Goal: Task Accomplishment & Management: Use online tool/utility

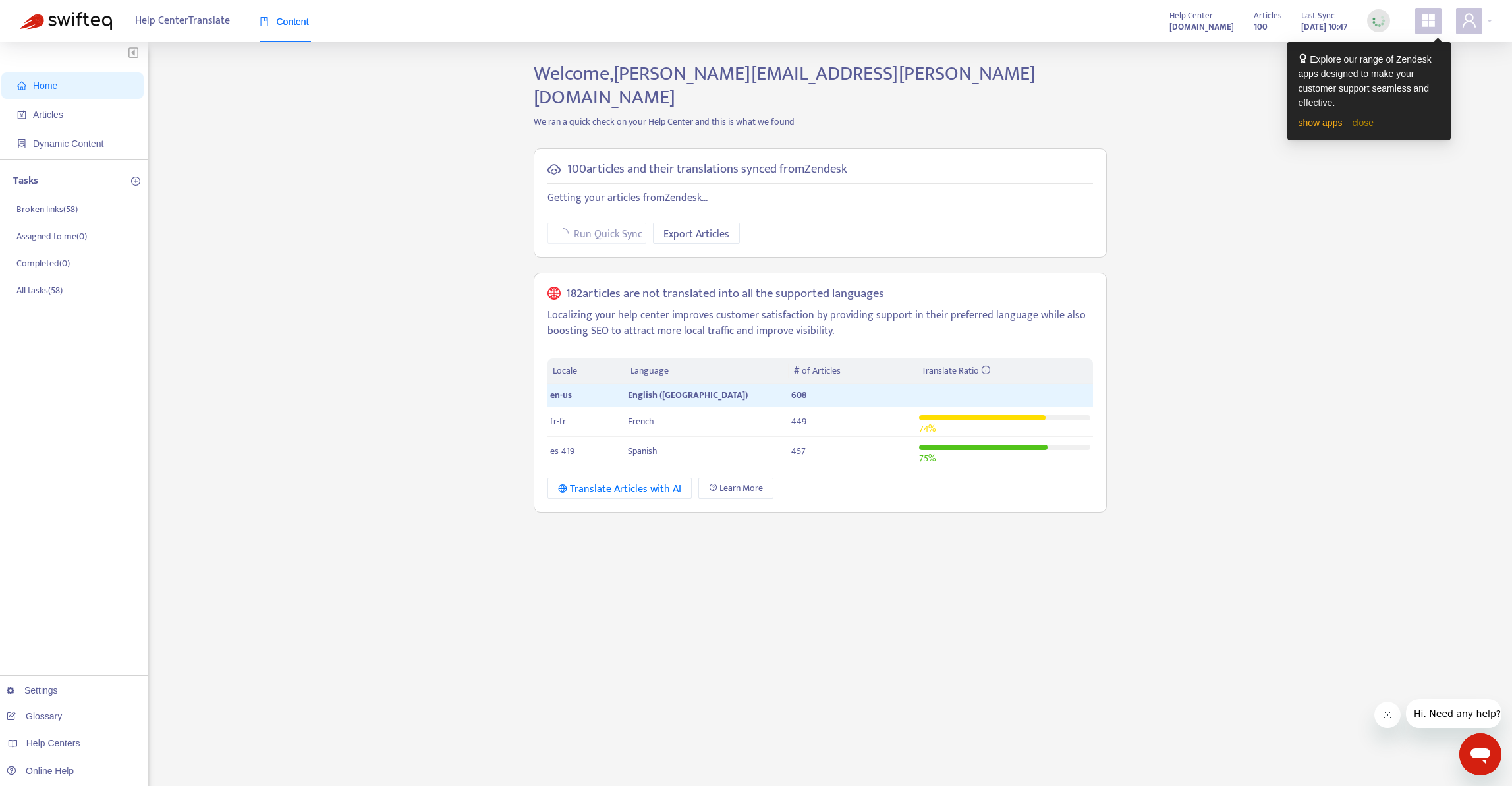
click at [1374, 123] on link "close" at bounding box center [1363, 123] width 22 height 11
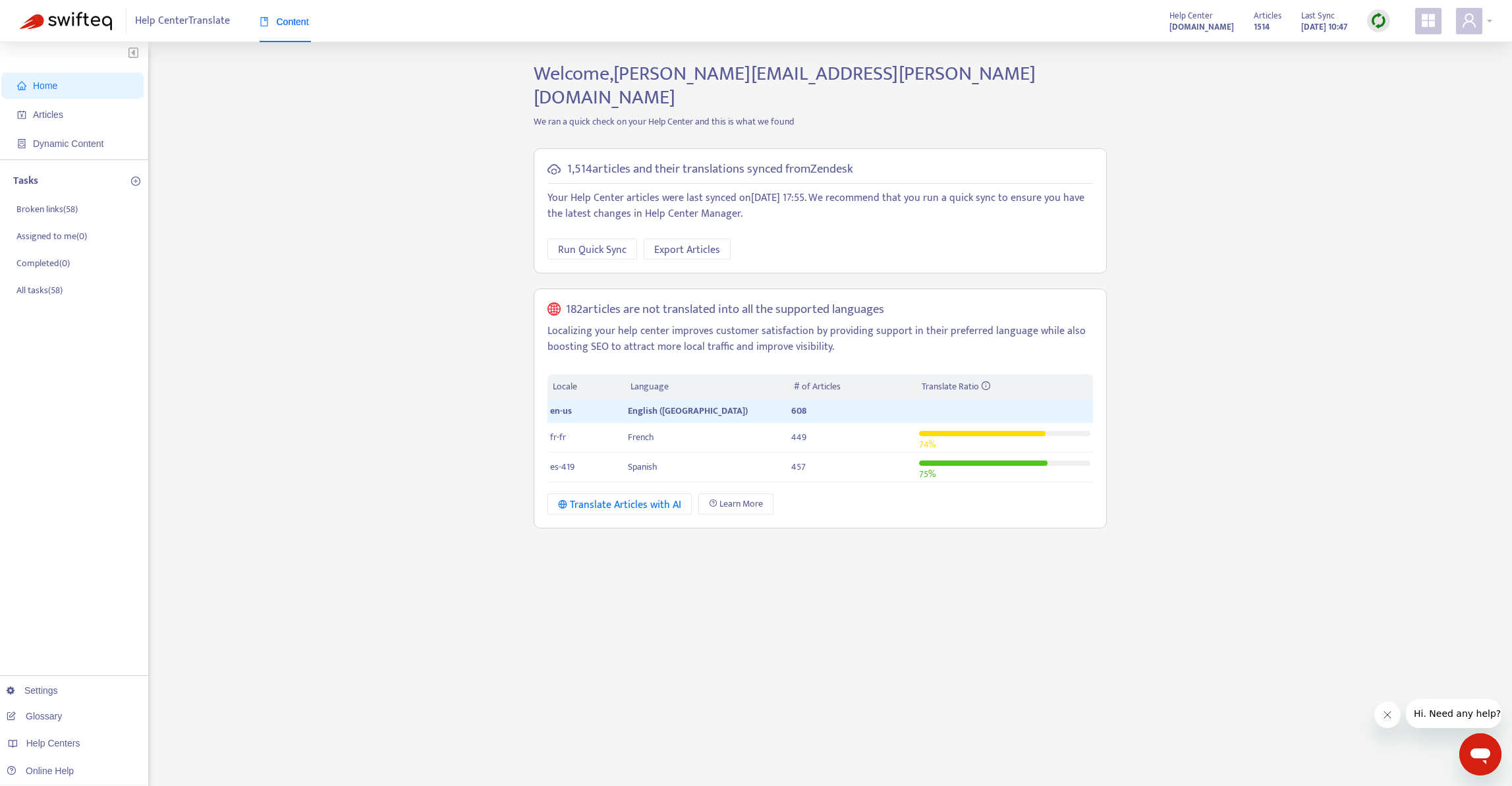
click at [1491, 22] on div at bounding box center [1474, 21] width 36 height 26
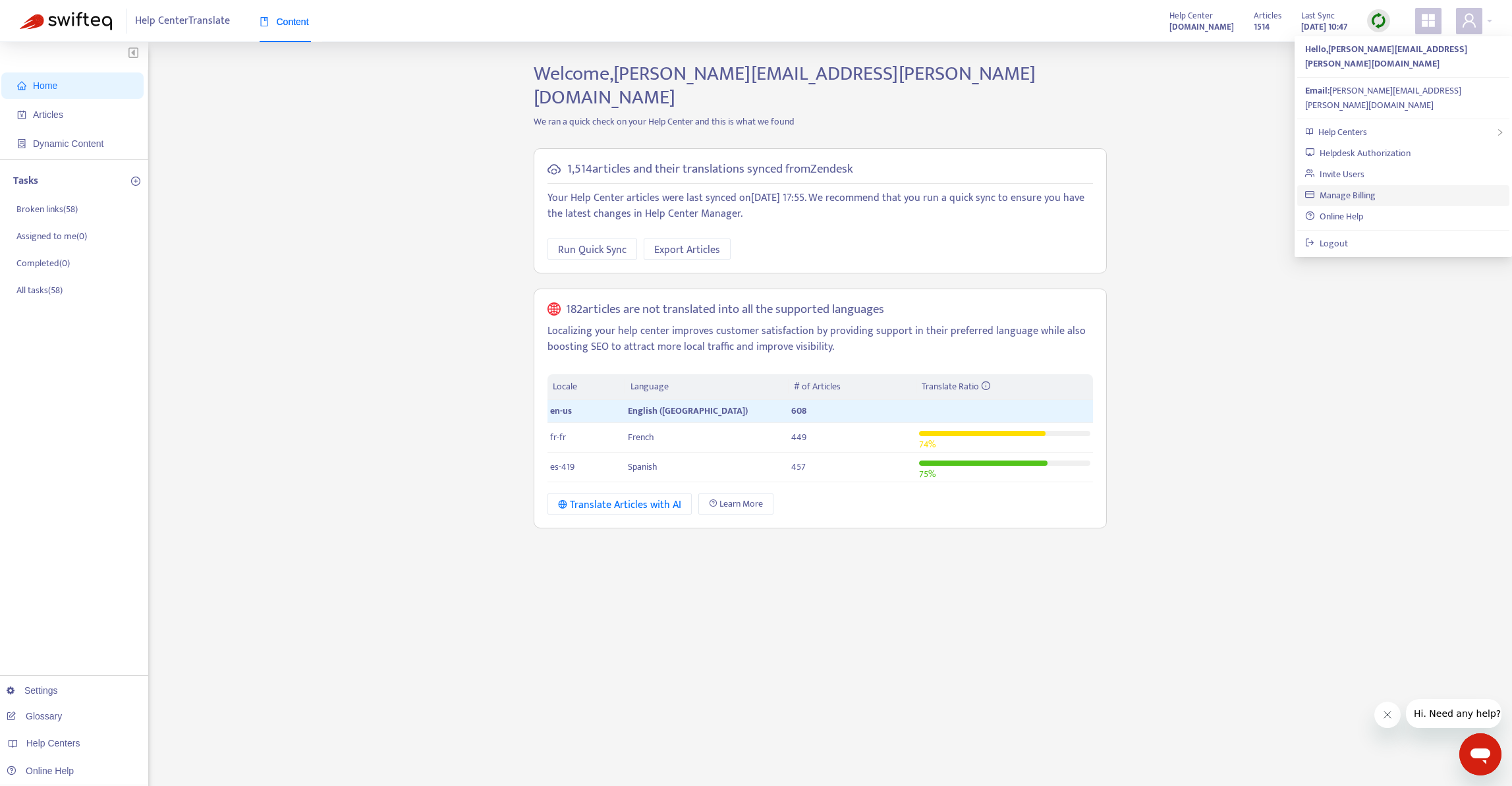
click at [1376, 187] on link "Manage Billing" at bounding box center [1340, 194] width 71 height 15
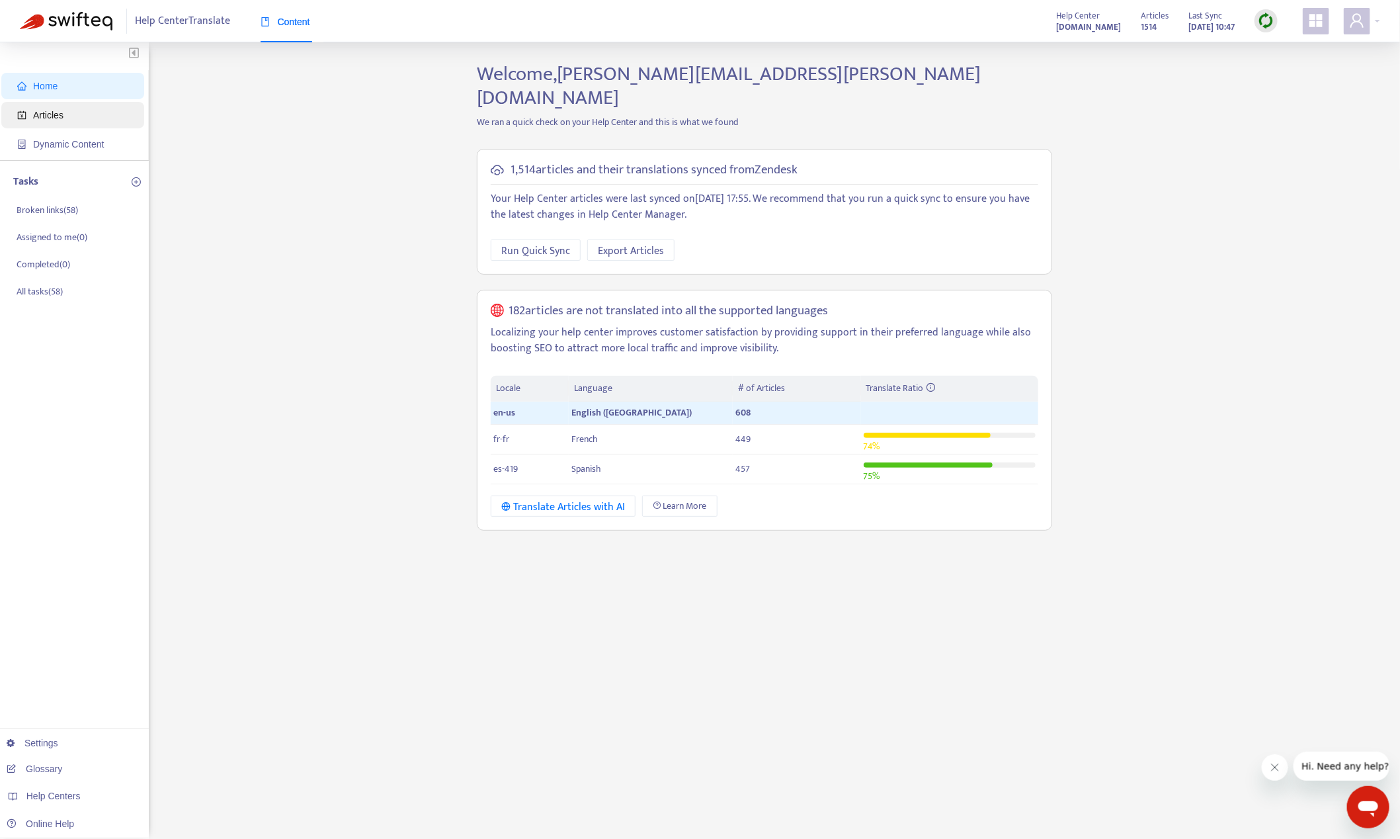
click at [31, 116] on span "Articles" at bounding box center [75, 115] width 116 height 26
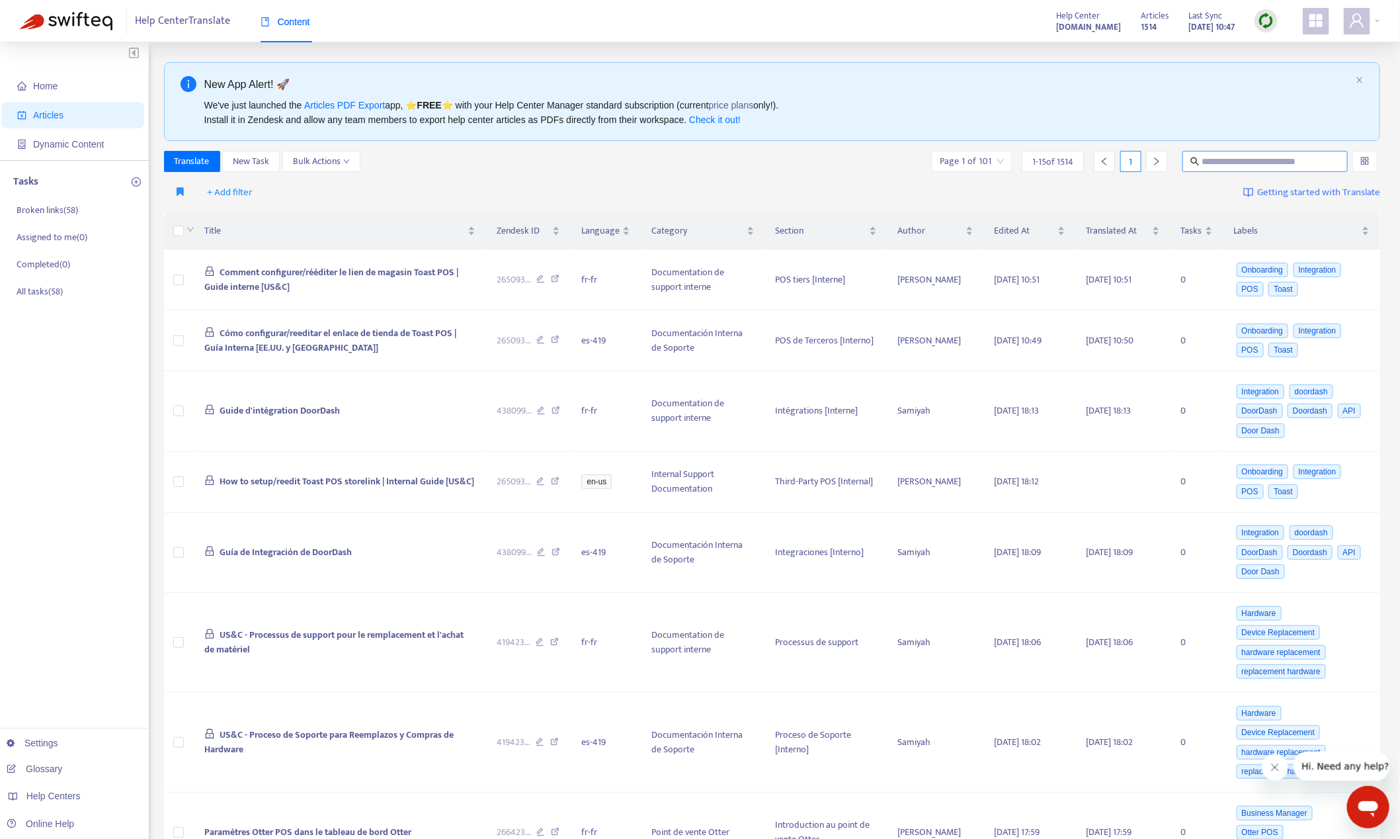
click at [1230, 165] on input "text" at bounding box center [1265, 161] width 127 height 15
type input "*****"
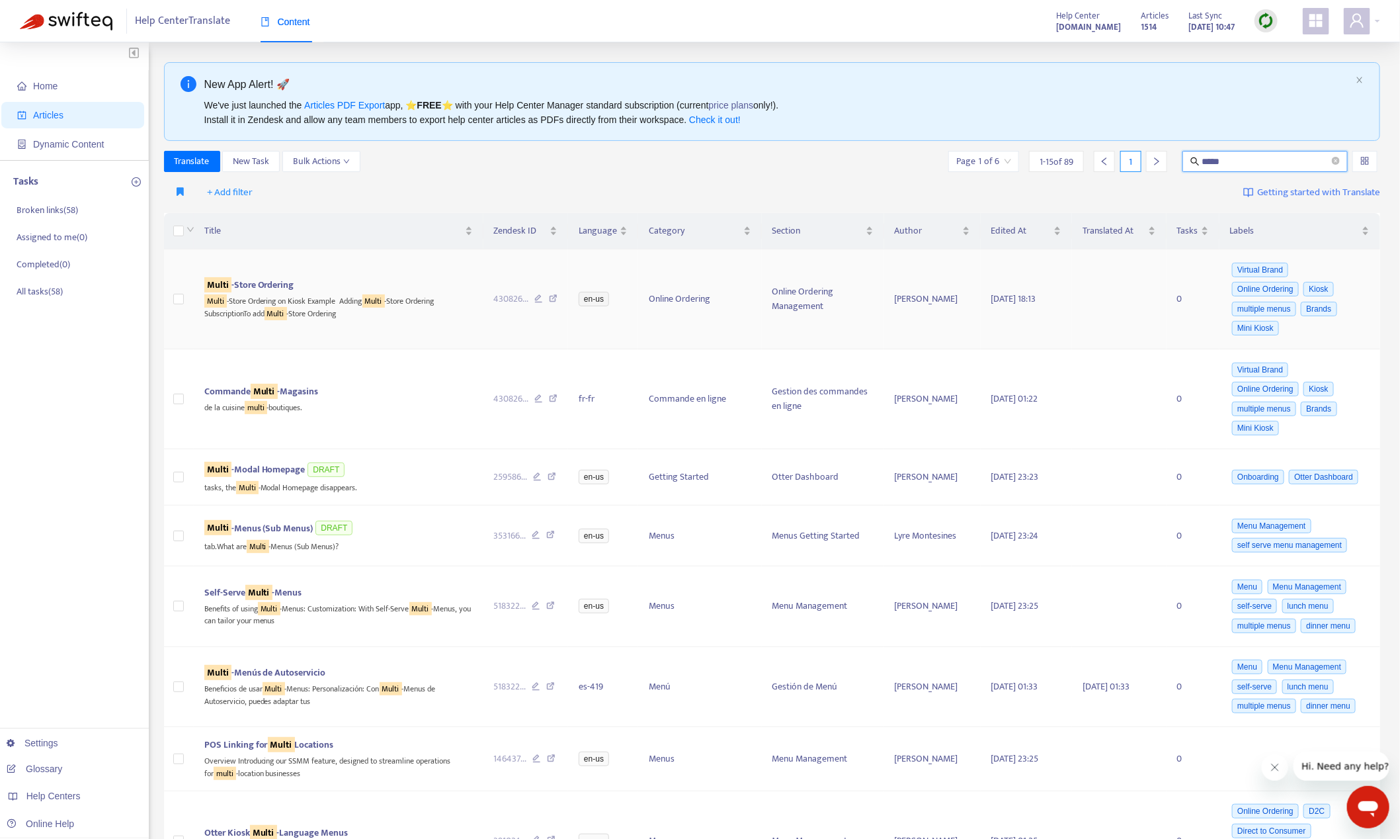
click at [492, 321] on td "430826 ..." at bounding box center [525, 299] width 85 height 100
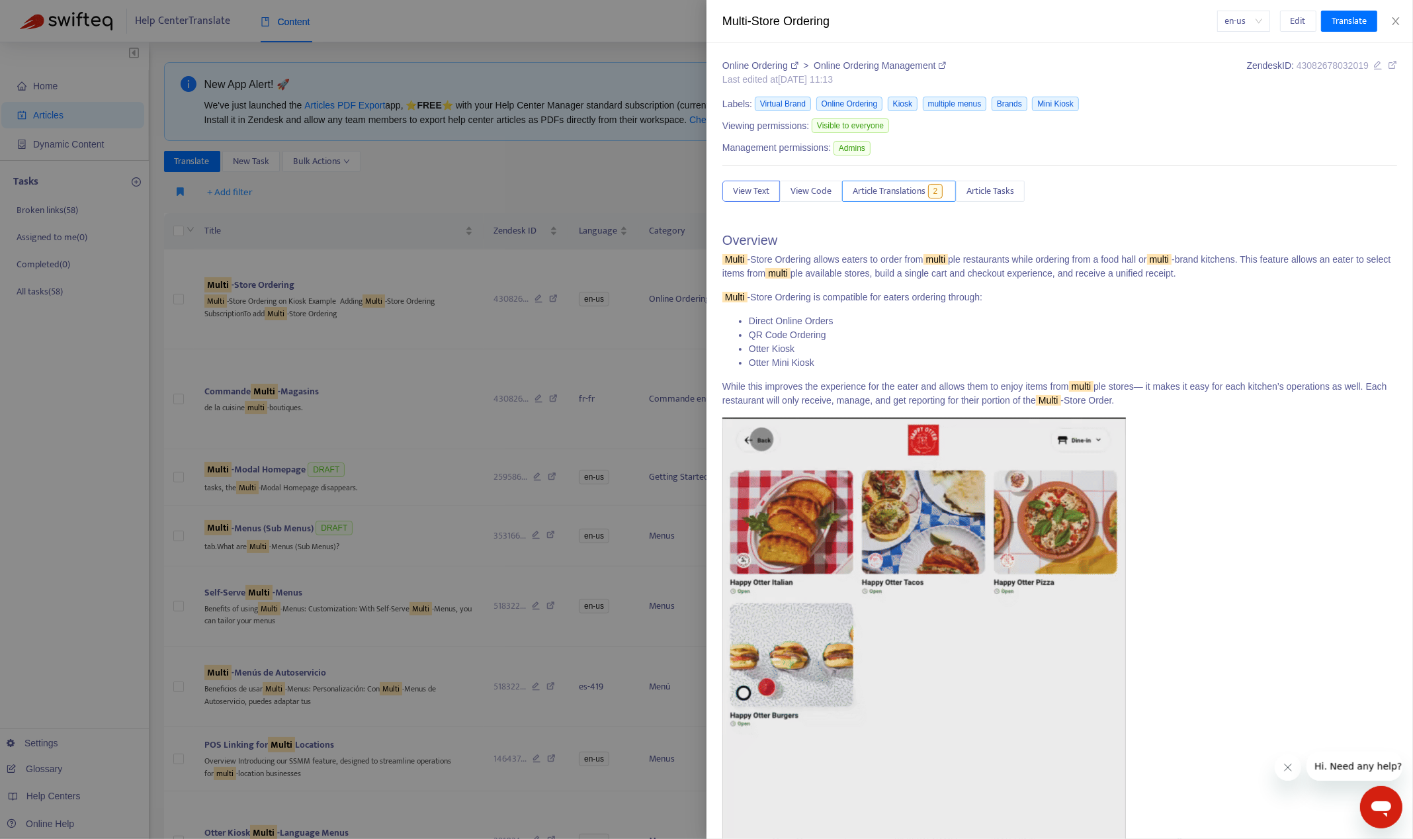
click at [913, 191] on span "Article Translations" at bounding box center [889, 191] width 73 height 15
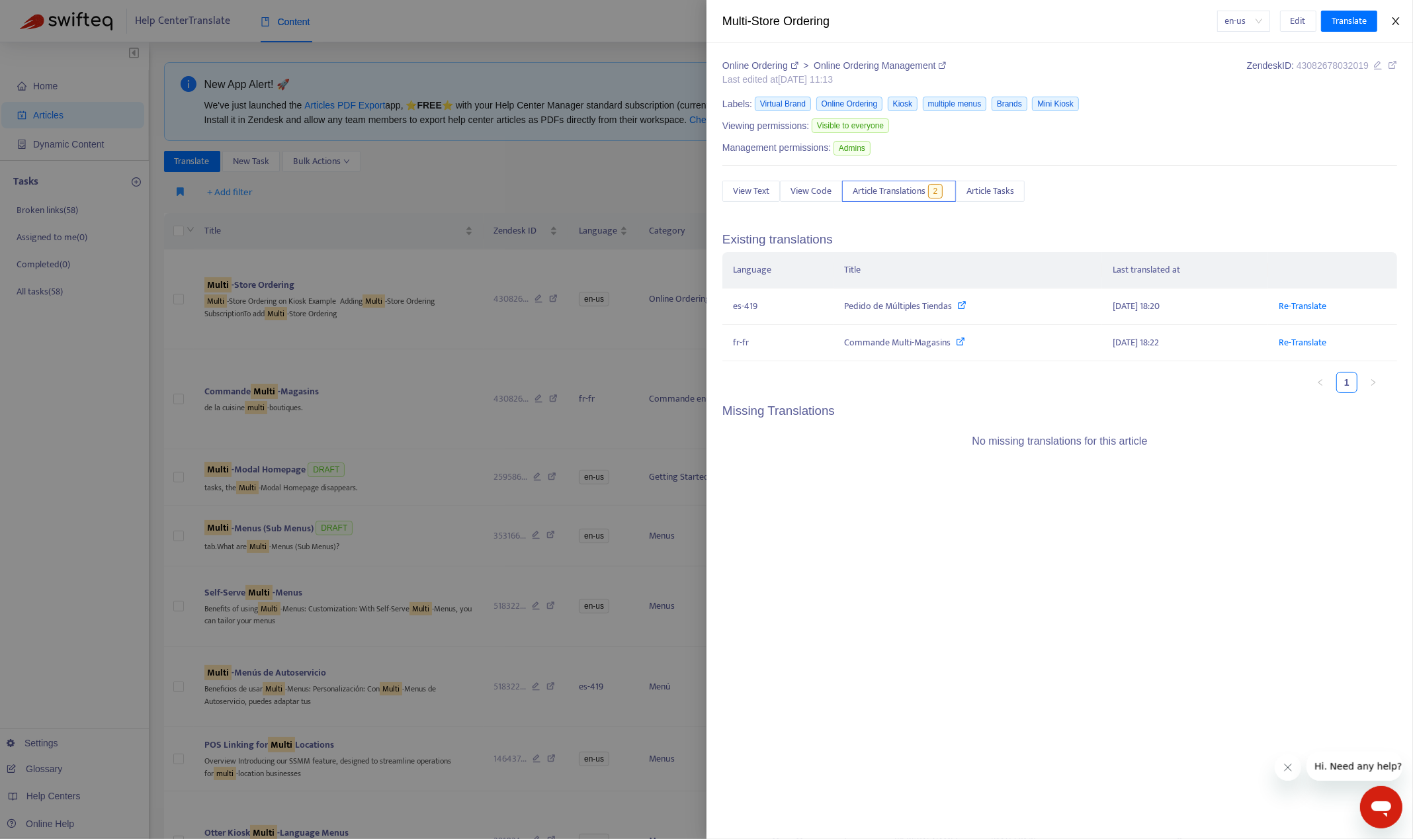
click at [1399, 19] on icon "close" at bounding box center [1395, 21] width 11 height 11
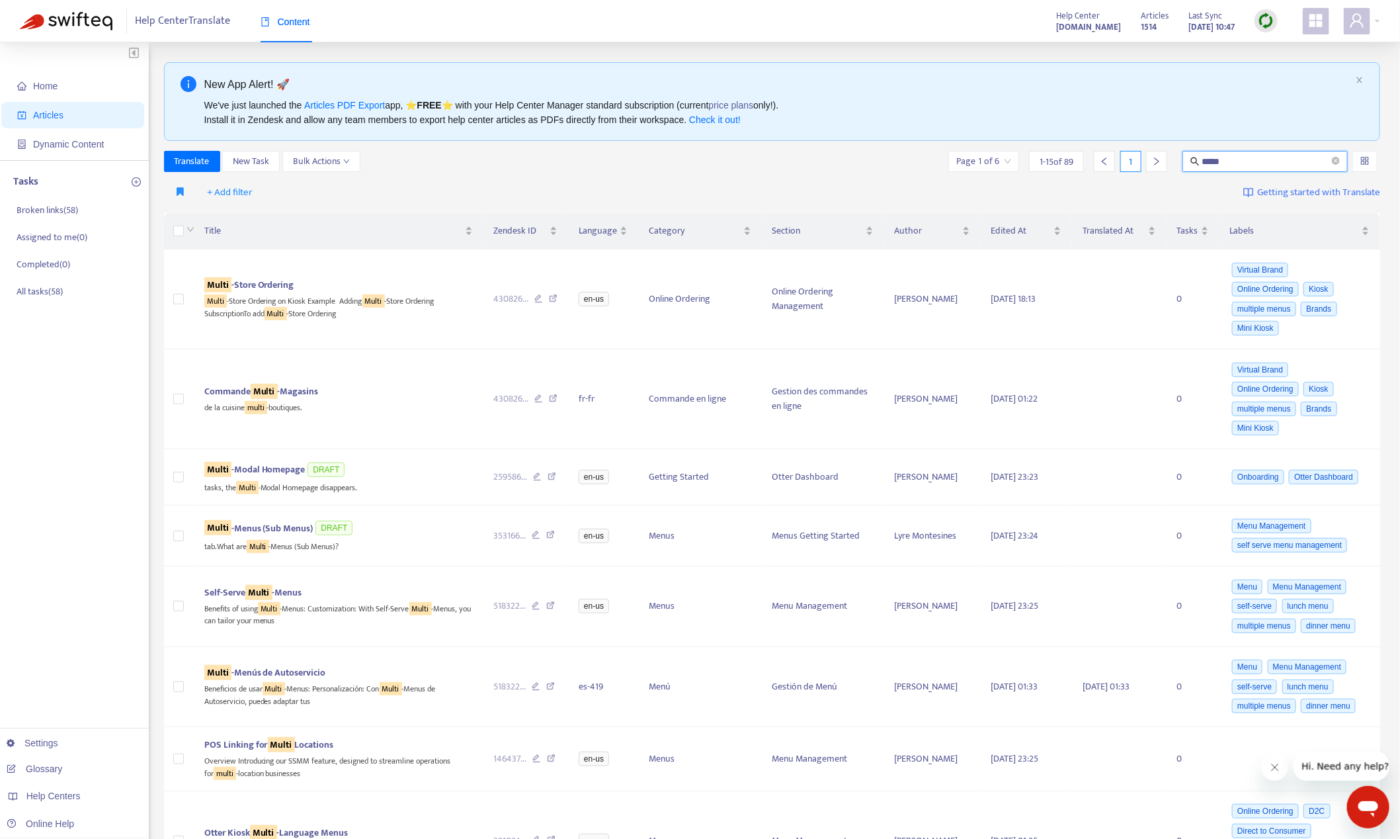
drag, startPoint x: 1241, startPoint y: 166, endPoint x: 1200, endPoint y: 159, distance: 41.6
click at [1200, 159] on span "*****" at bounding box center [1265, 161] width 165 height 21
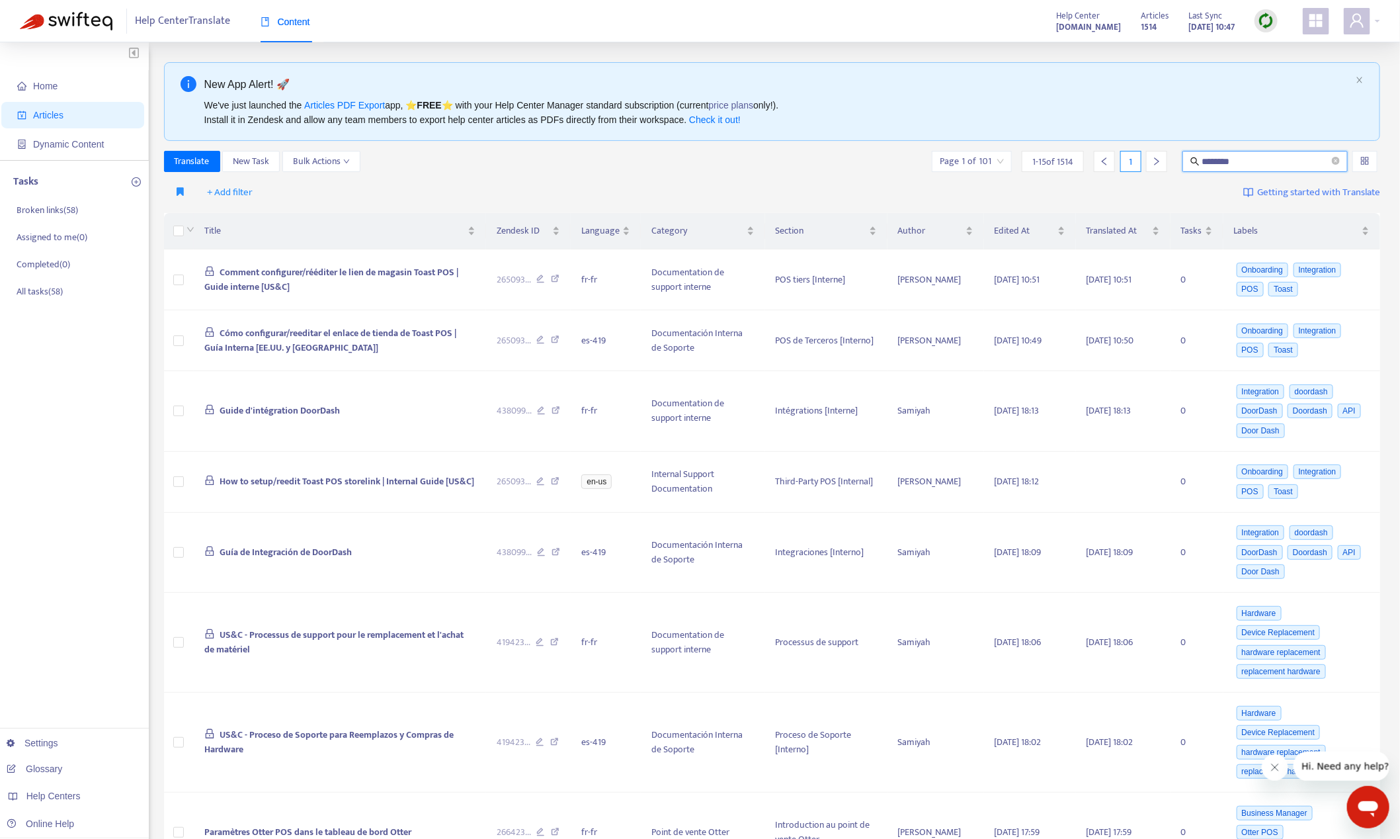
type input "********"
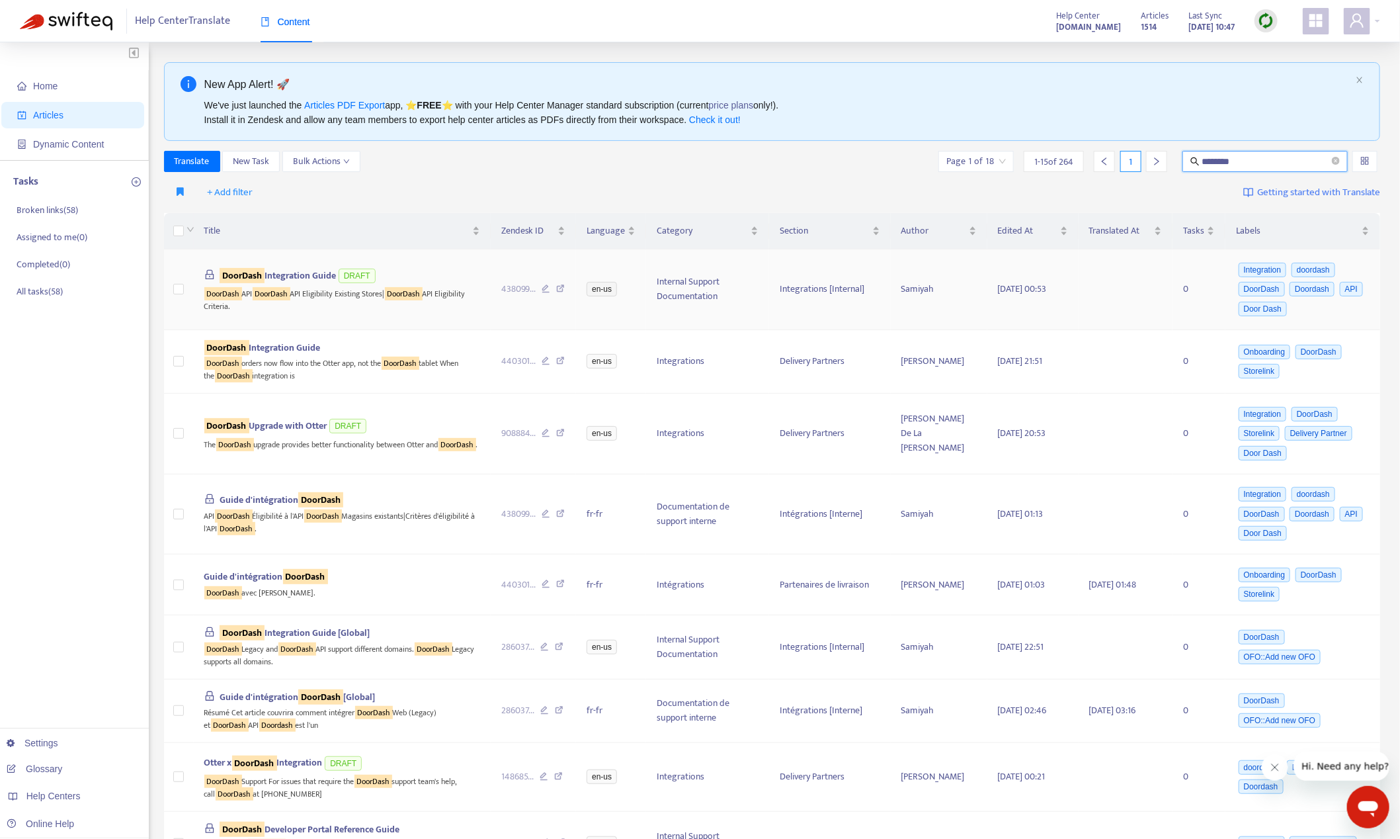
click at [302, 273] on span "DoorDash Integration Guide" at bounding box center [278, 275] width 116 height 15
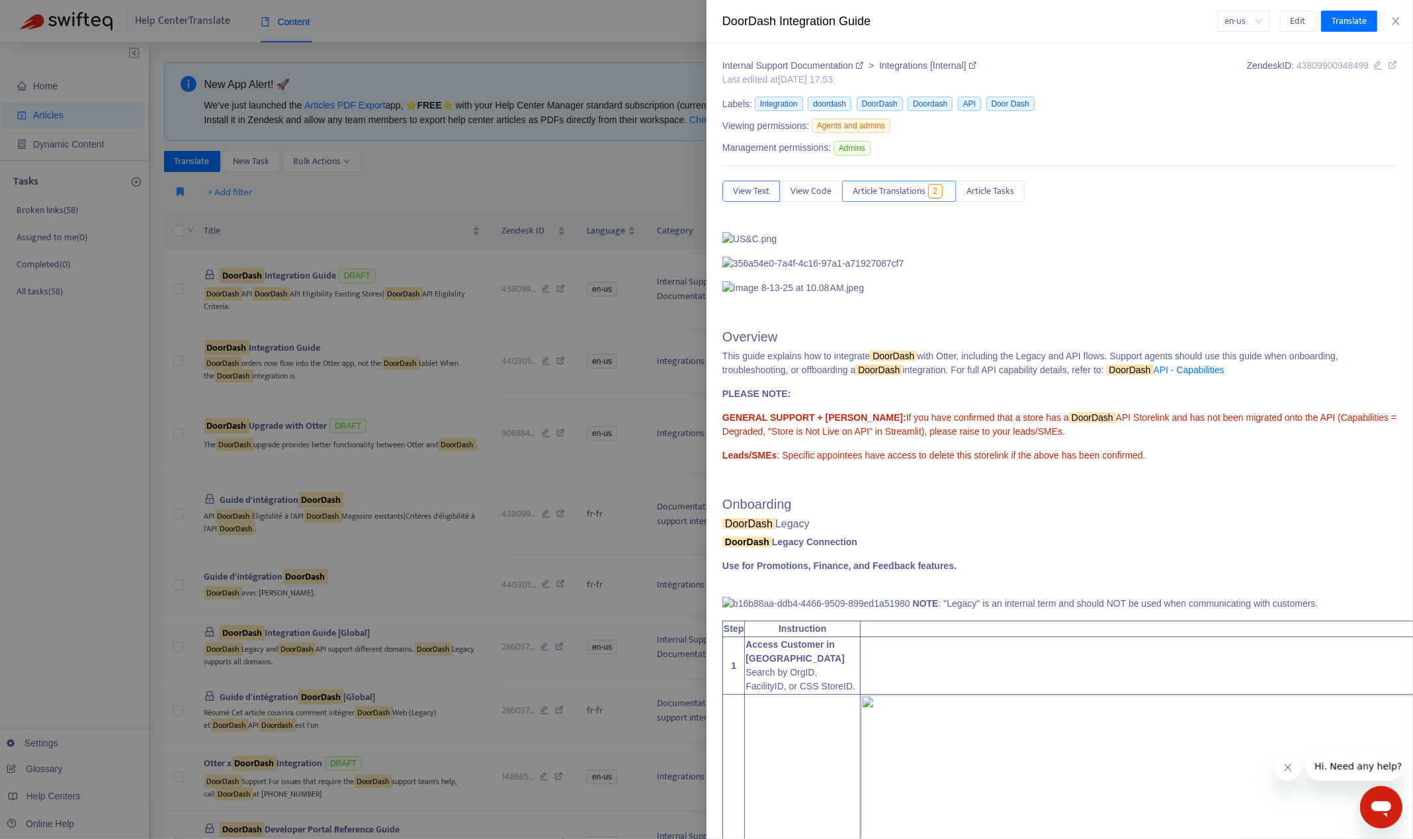
click at [915, 193] on span "Article Translations" at bounding box center [889, 191] width 73 height 15
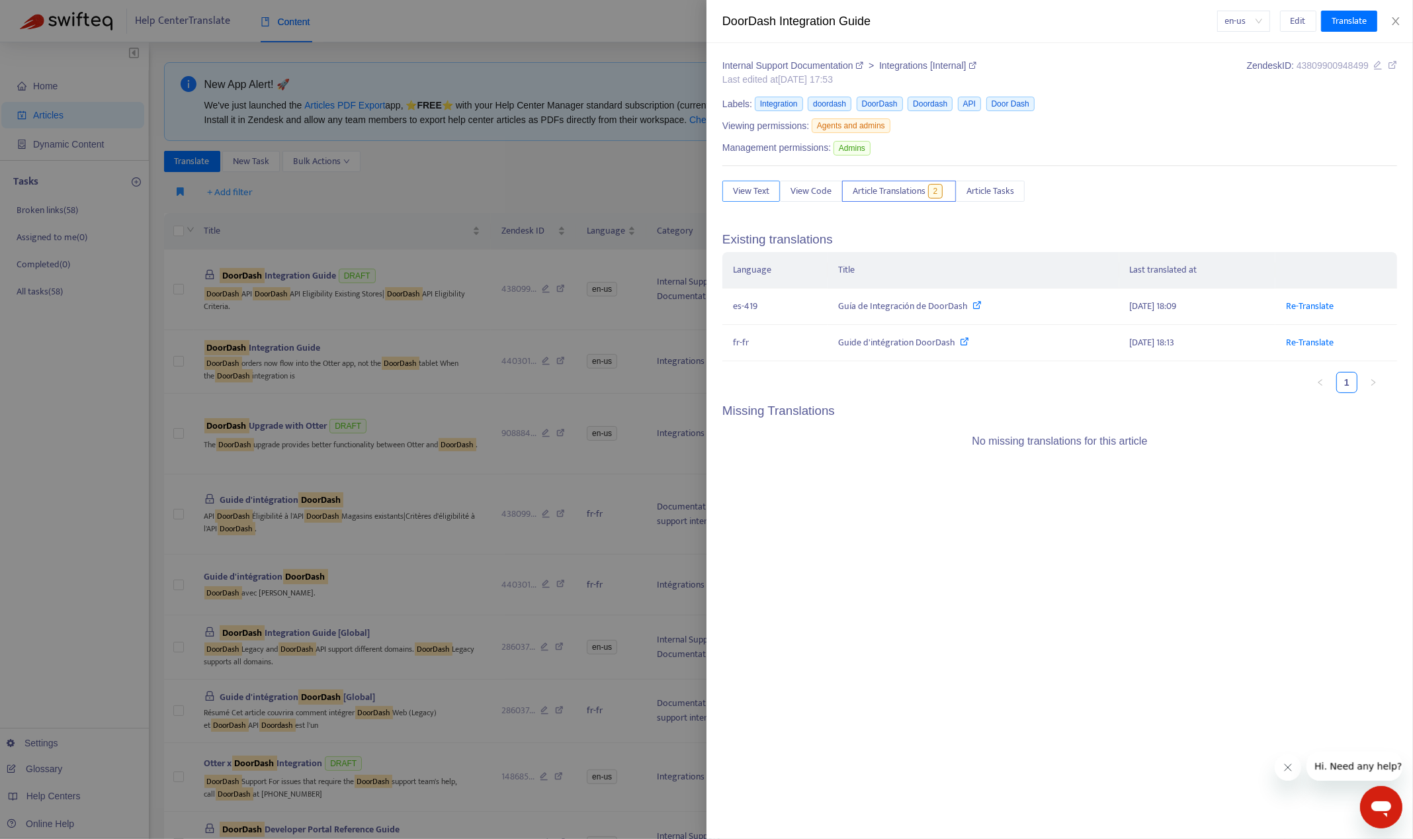
click at [749, 192] on span "View Text" at bounding box center [751, 191] width 36 height 15
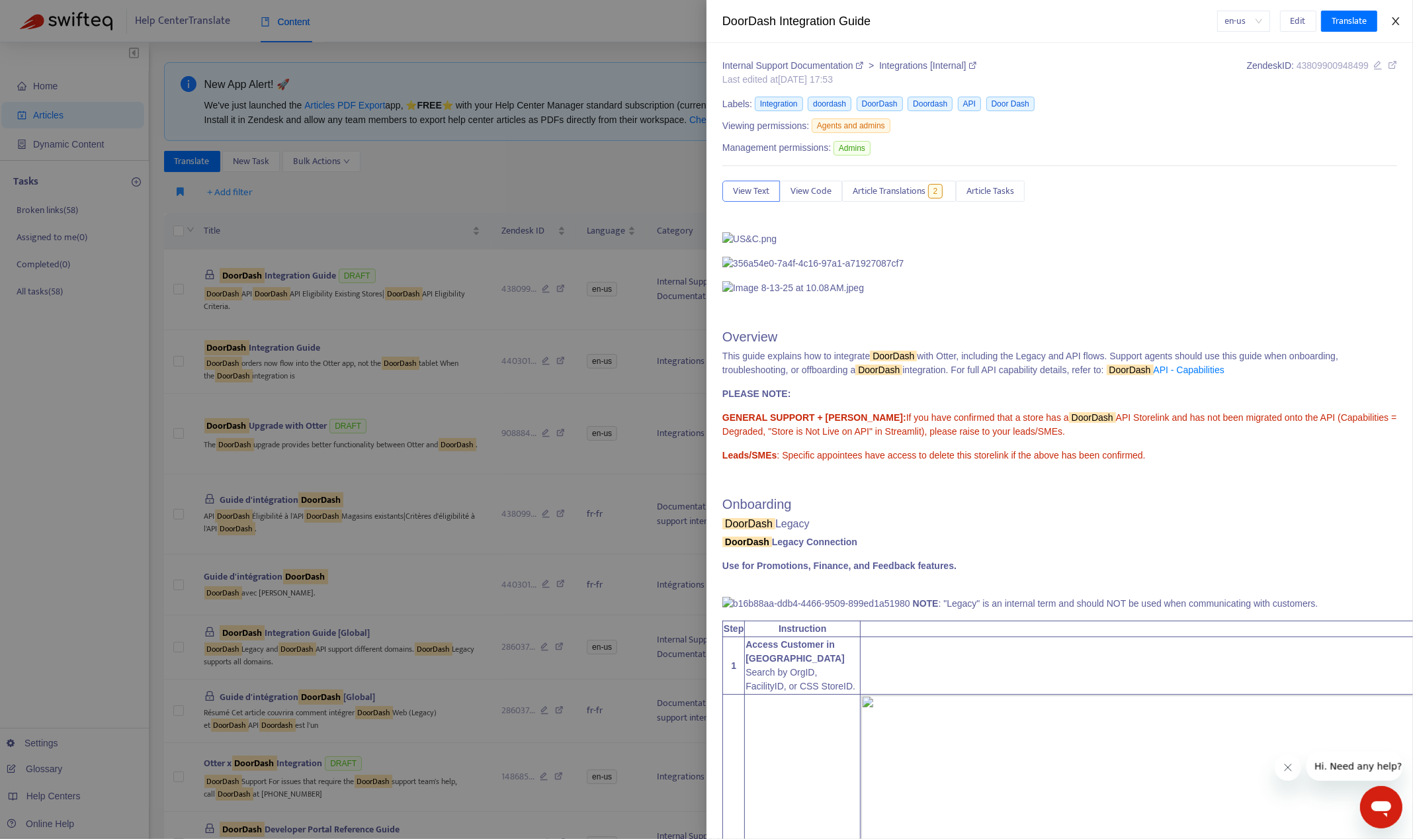
click at [1394, 17] on icon "close" at bounding box center [1395, 21] width 11 height 11
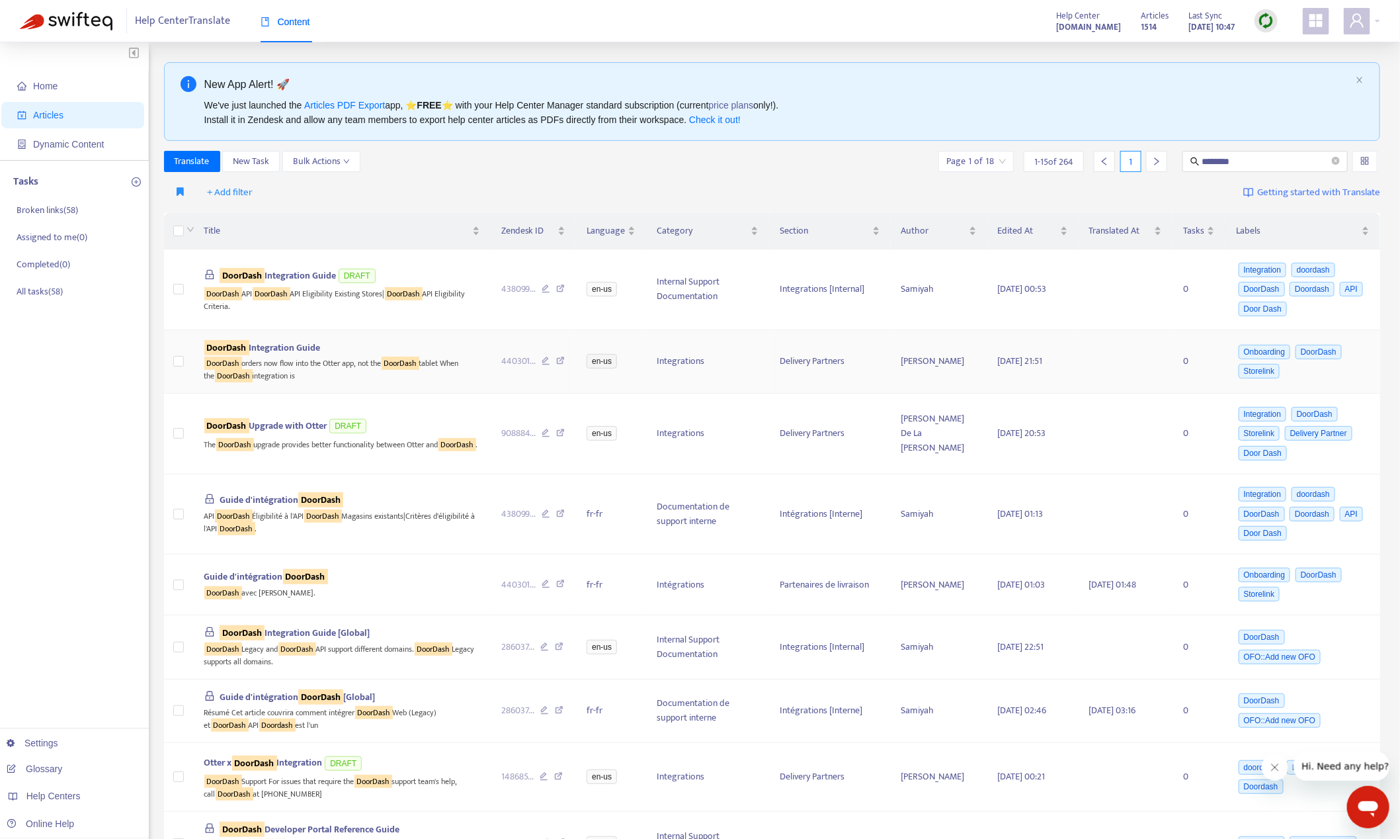
click at [297, 353] on span "DoorDash Integration Guide" at bounding box center [262, 347] width 116 height 15
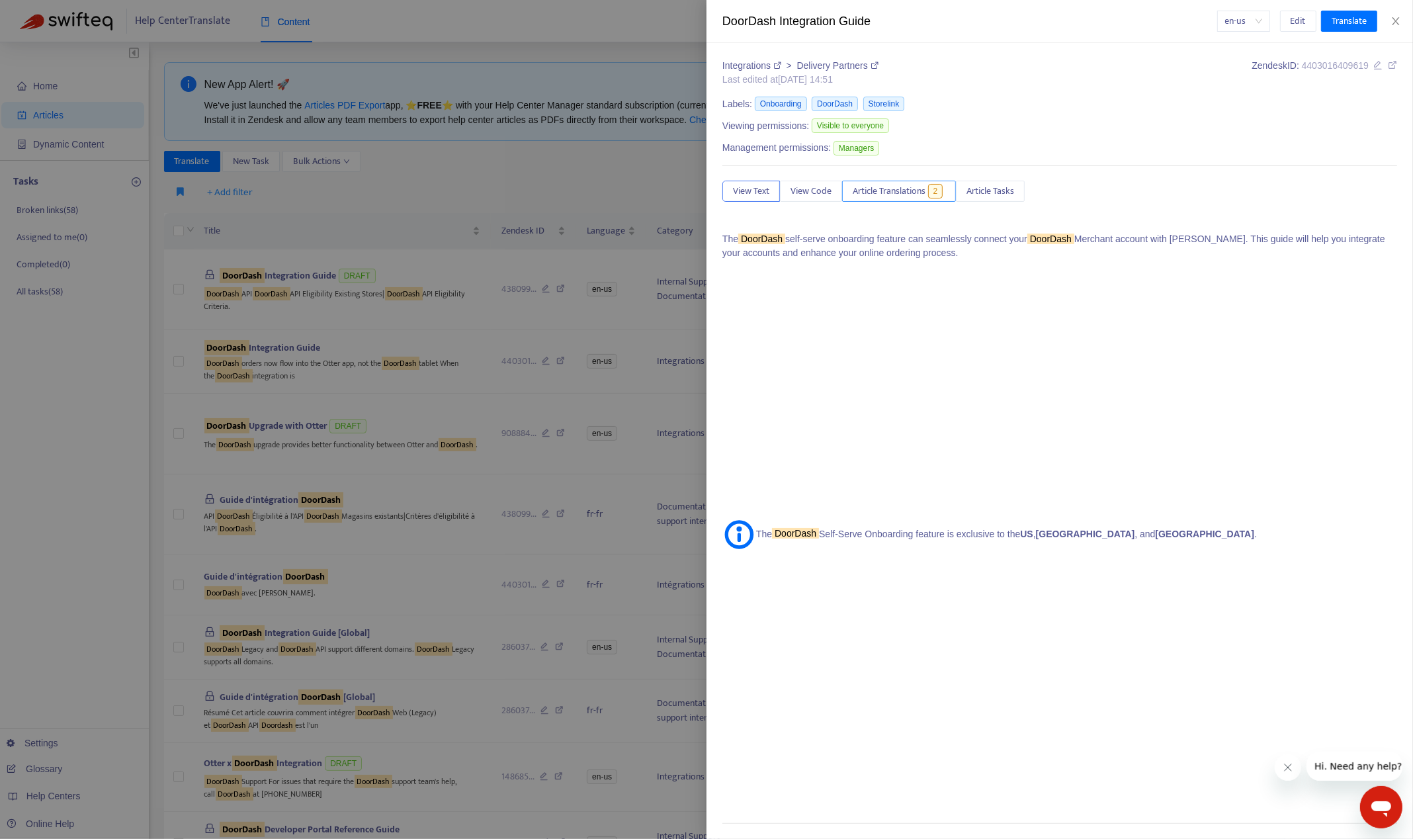
click at [904, 194] on span "Article Translations" at bounding box center [889, 191] width 73 height 15
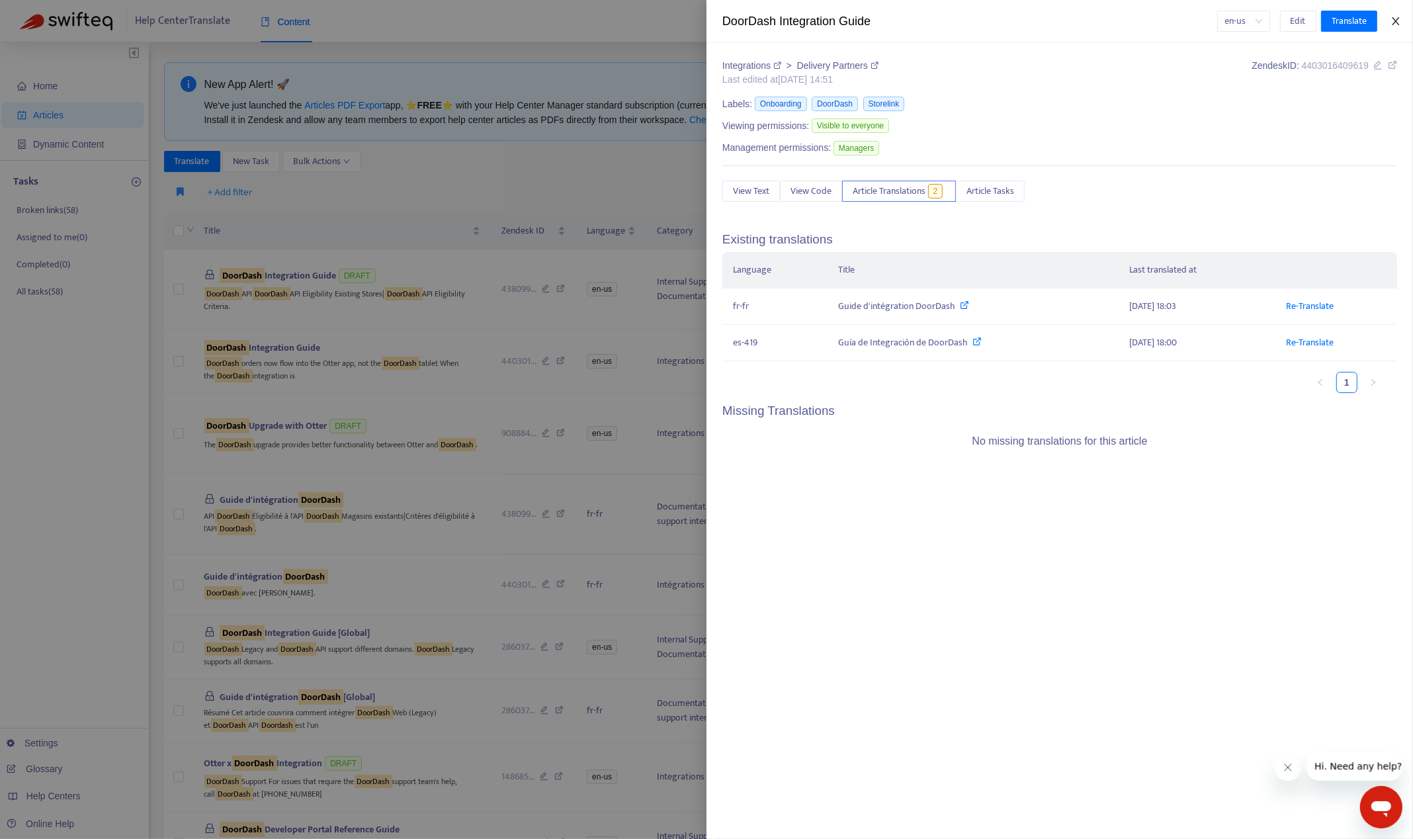
click at [1399, 19] on icon "close" at bounding box center [1395, 21] width 11 height 11
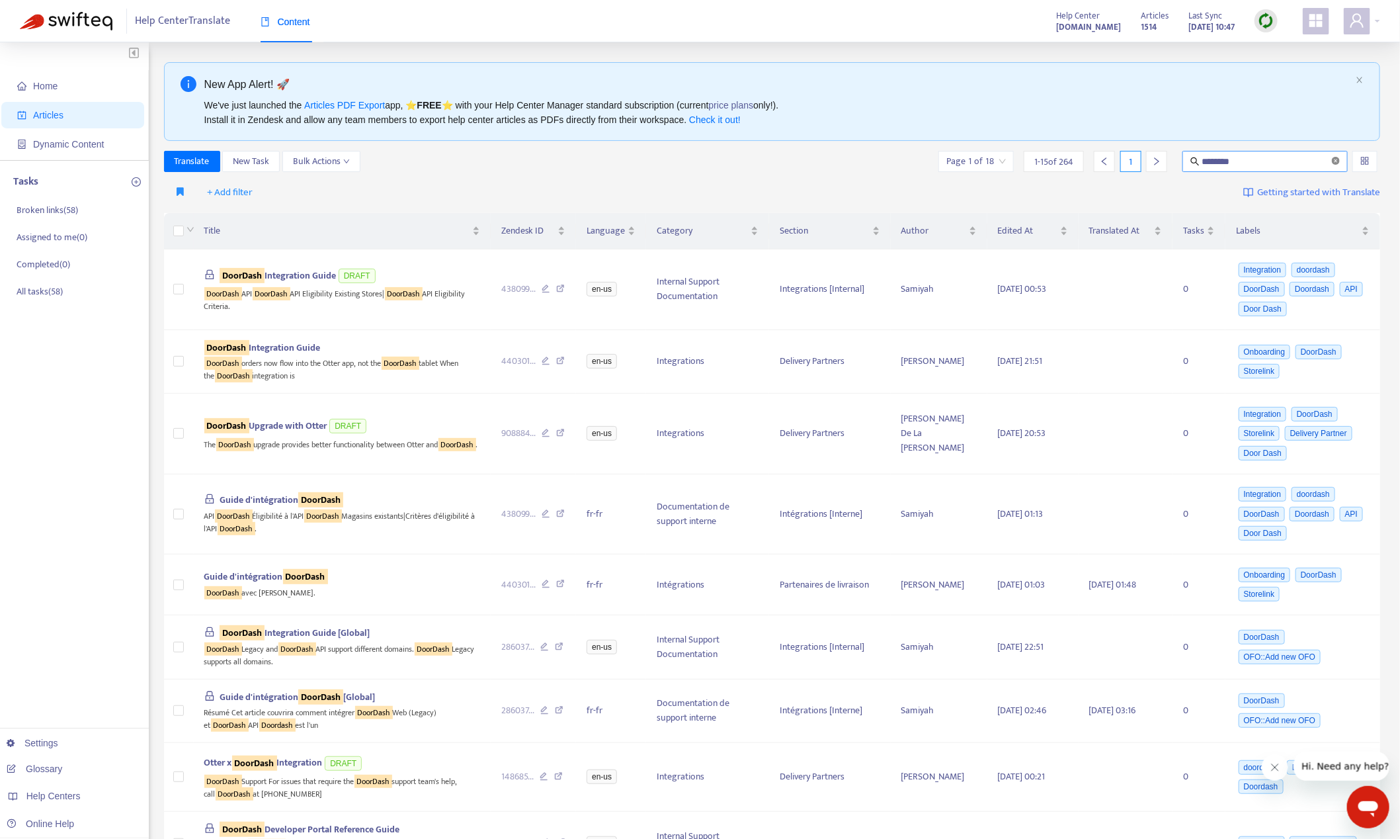
click at [1335, 166] on span at bounding box center [1336, 161] width 8 height 13
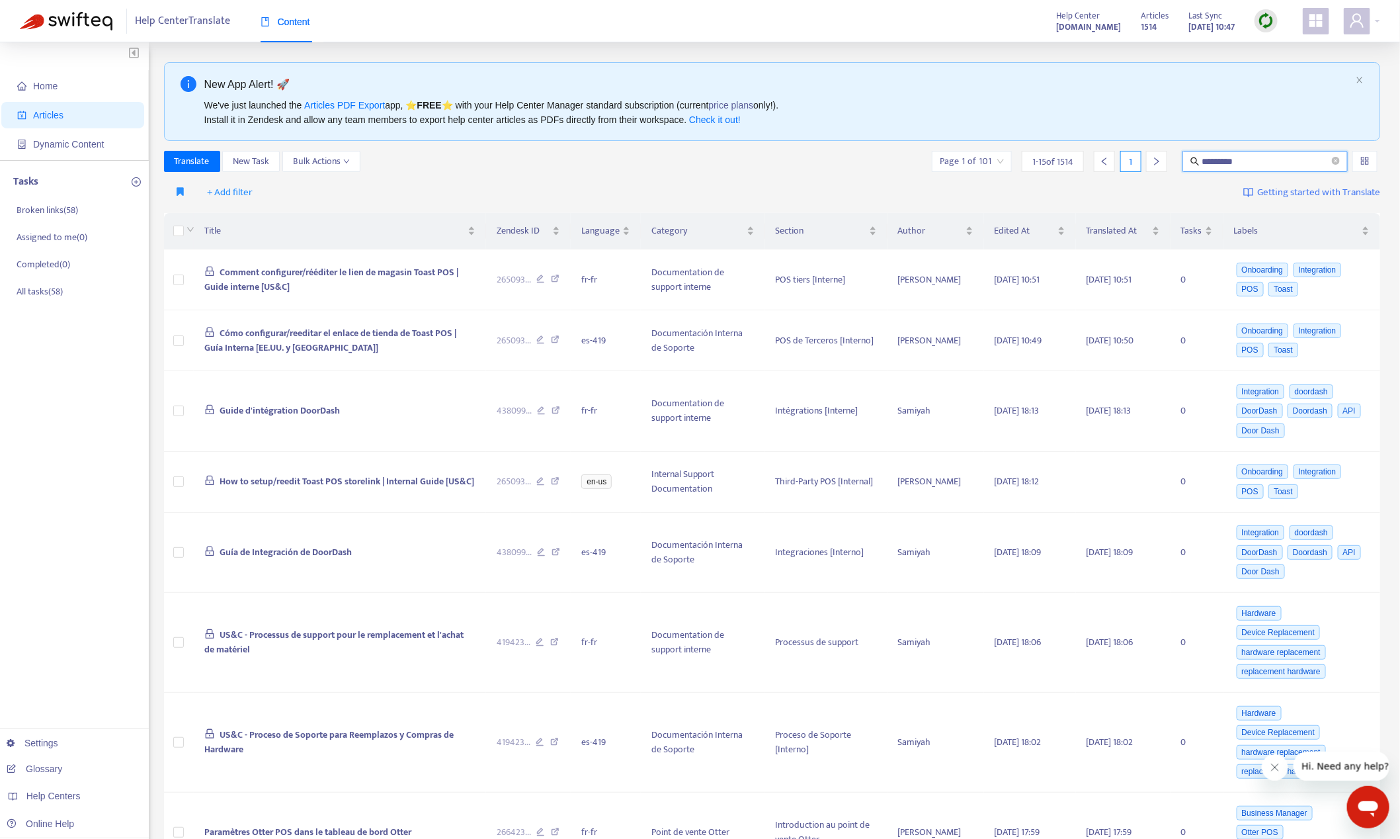
type input "*********"
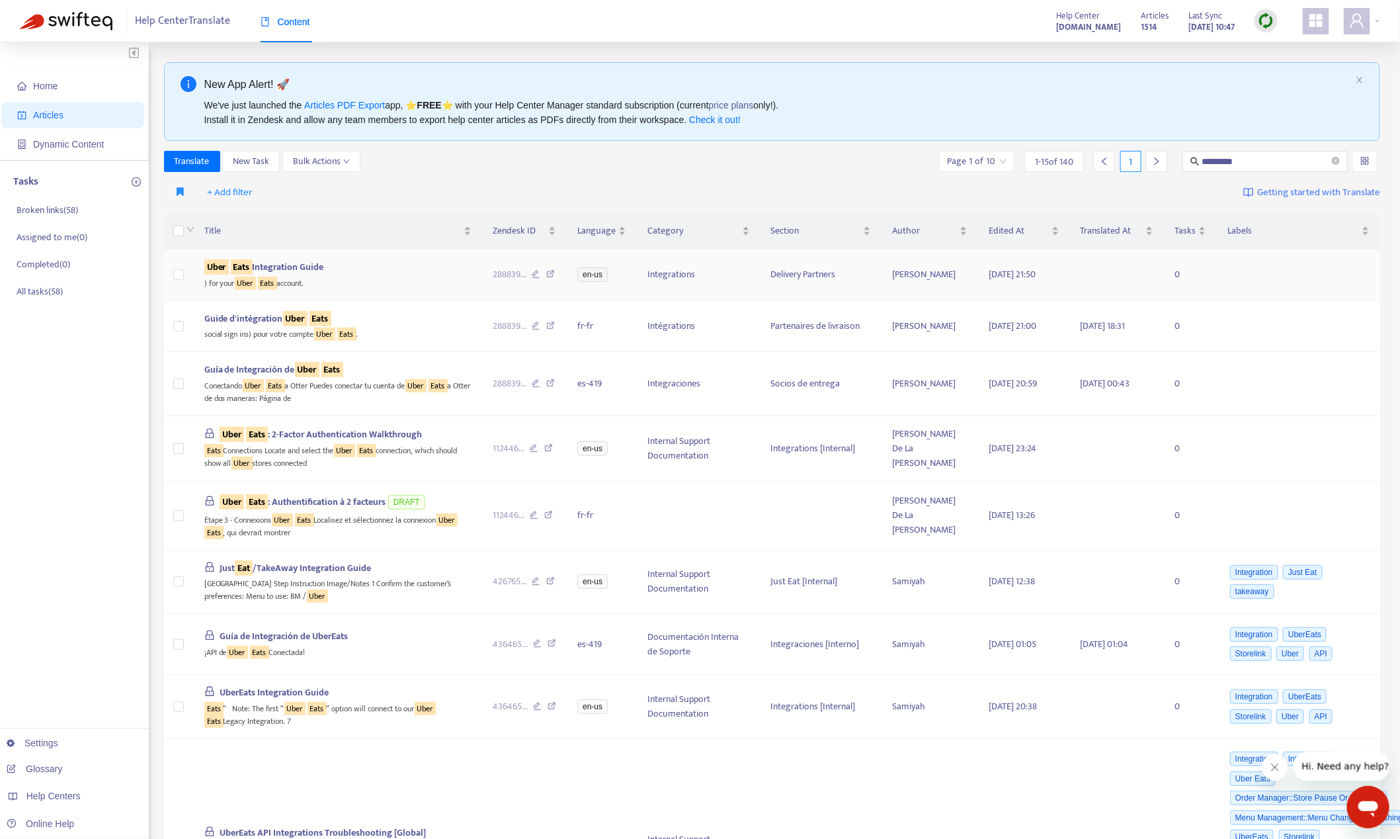
click at [307, 259] on span "Uber Eats Integration Guide" at bounding box center [264, 266] width 120 height 15
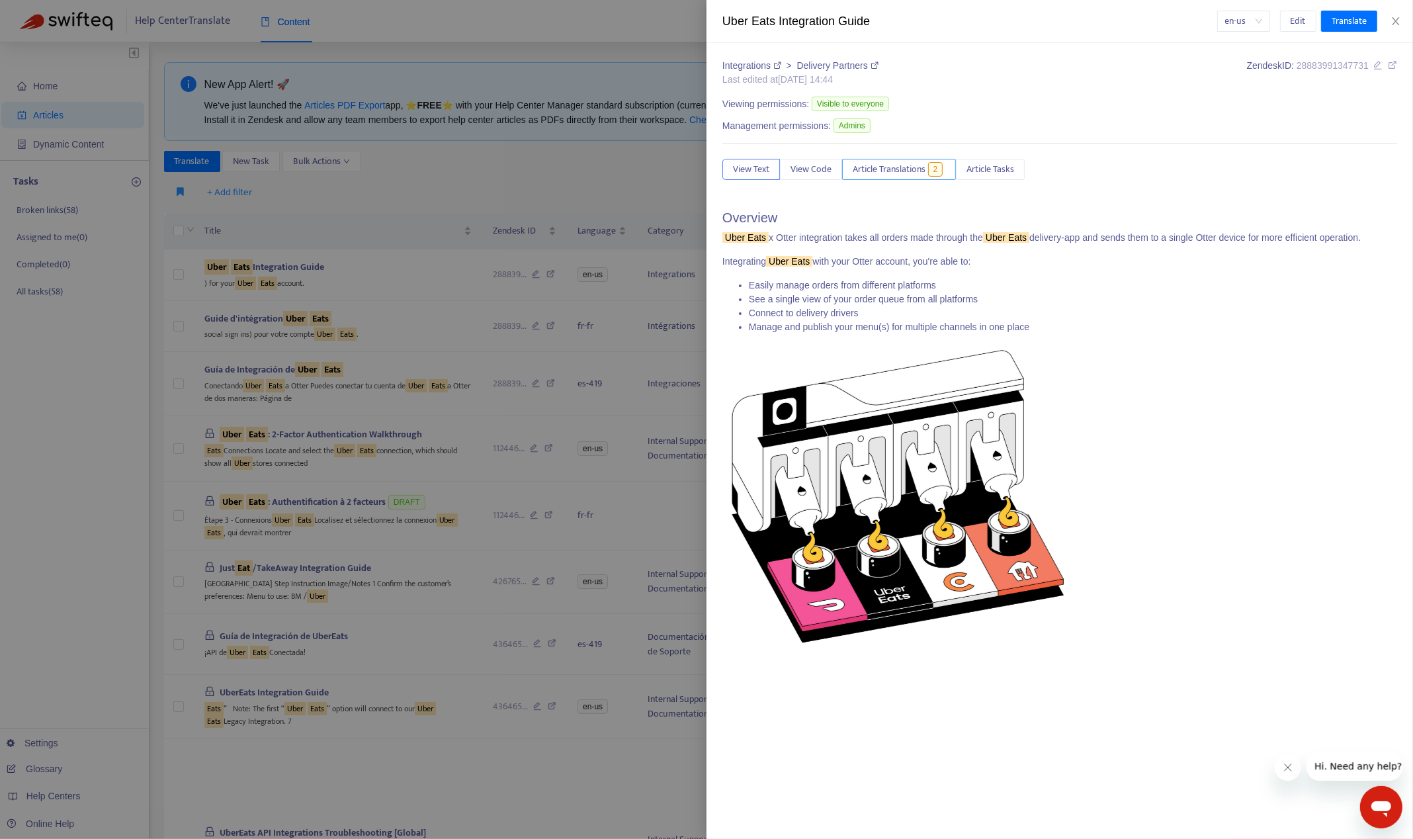
click at [902, 170] on span "Article Translations" at bounding box center [889, 169] width 73 height 15
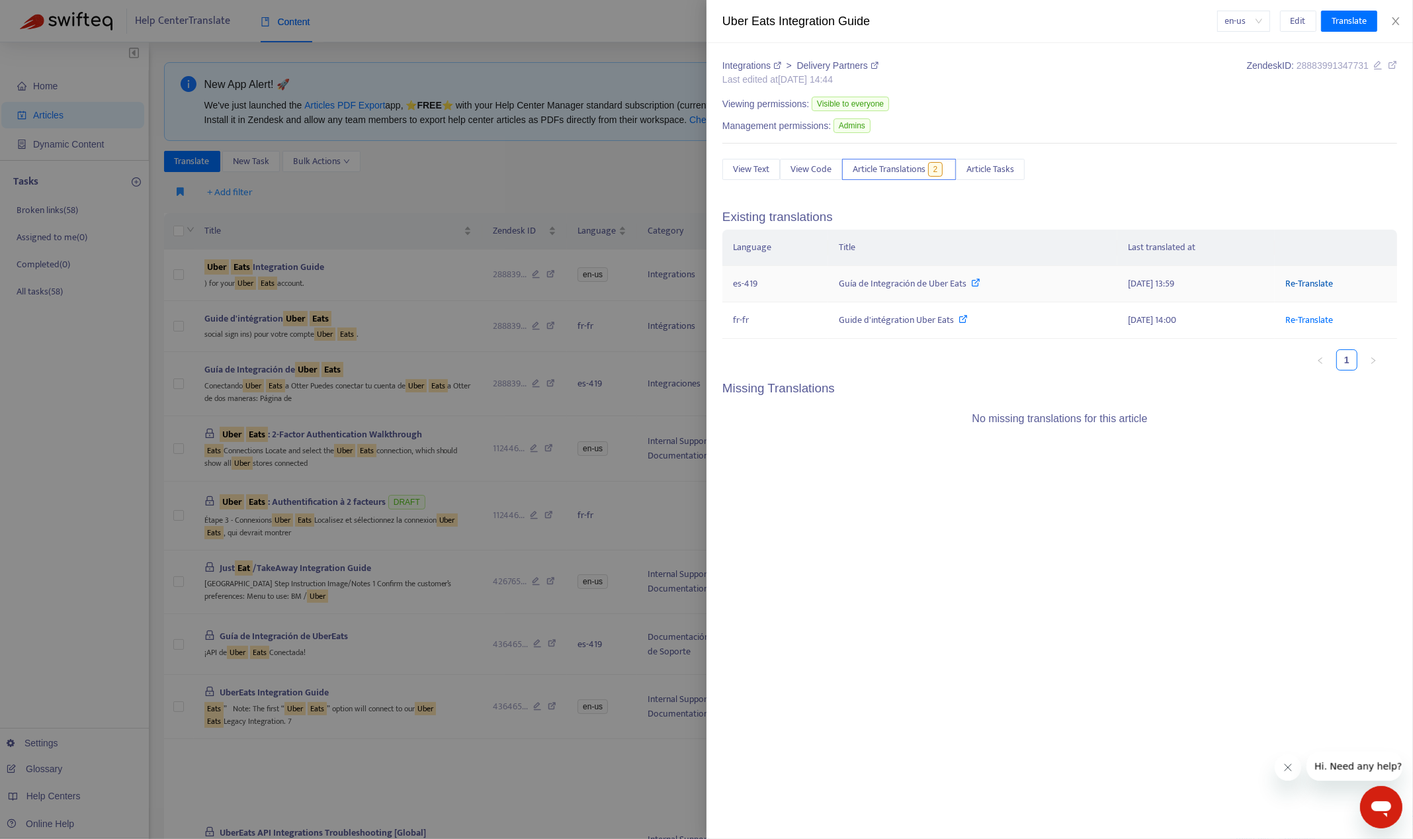
click at [1293, 278] on link "Re-Translate" at bounding box center [1309, 283] width 48 height 15
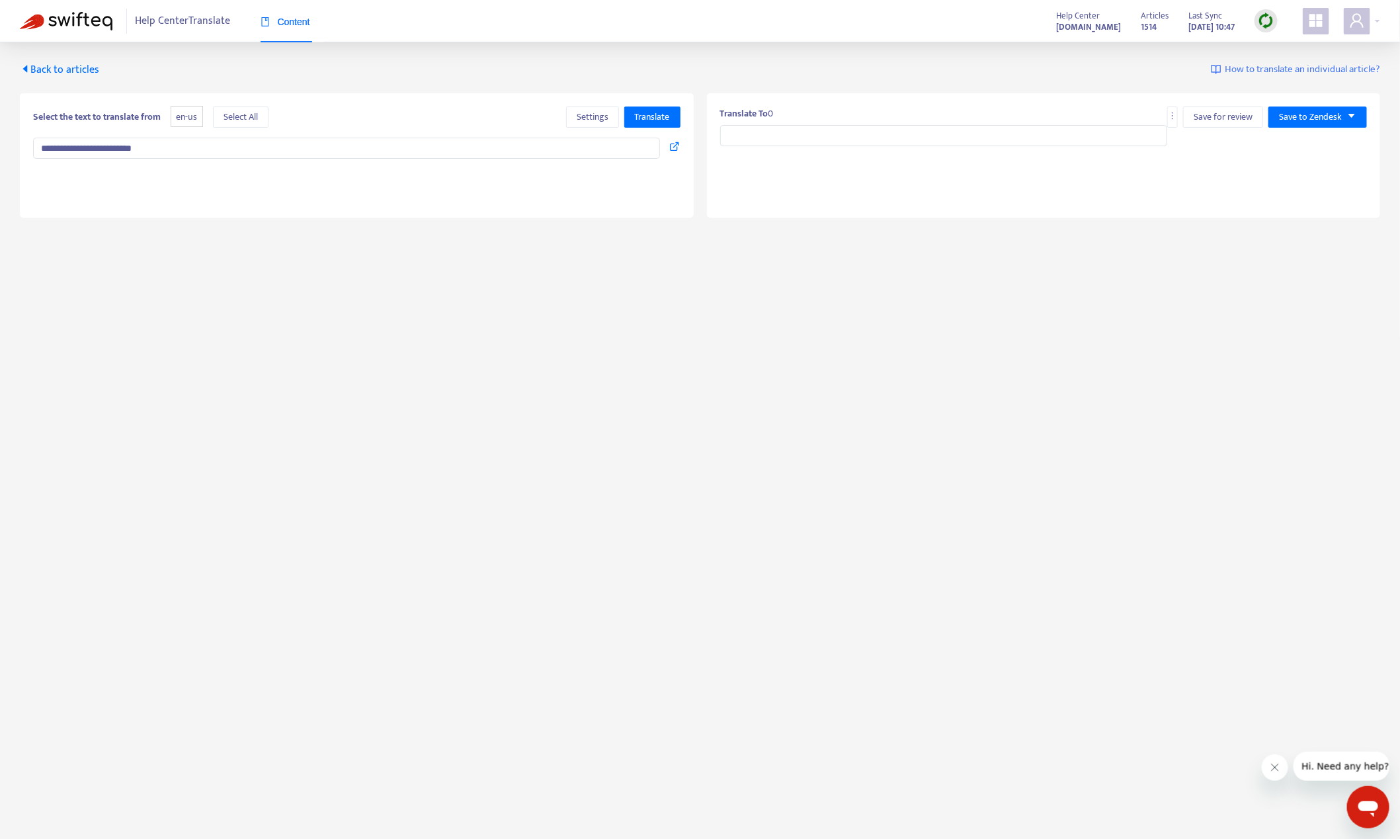
type input "**********"
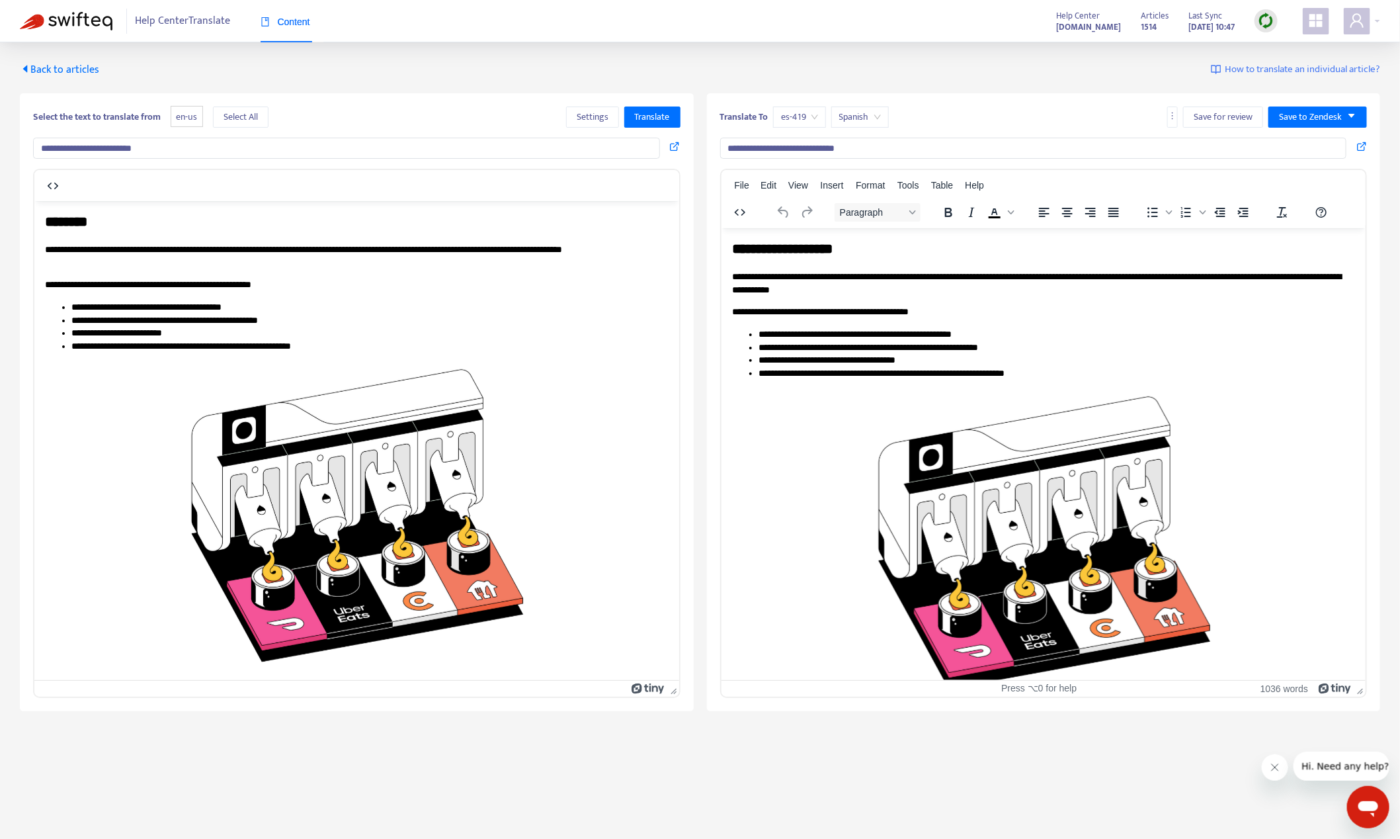
click at [65, 66] on span "Back to articles" at bounding box center [59, 70] width 79 height 18
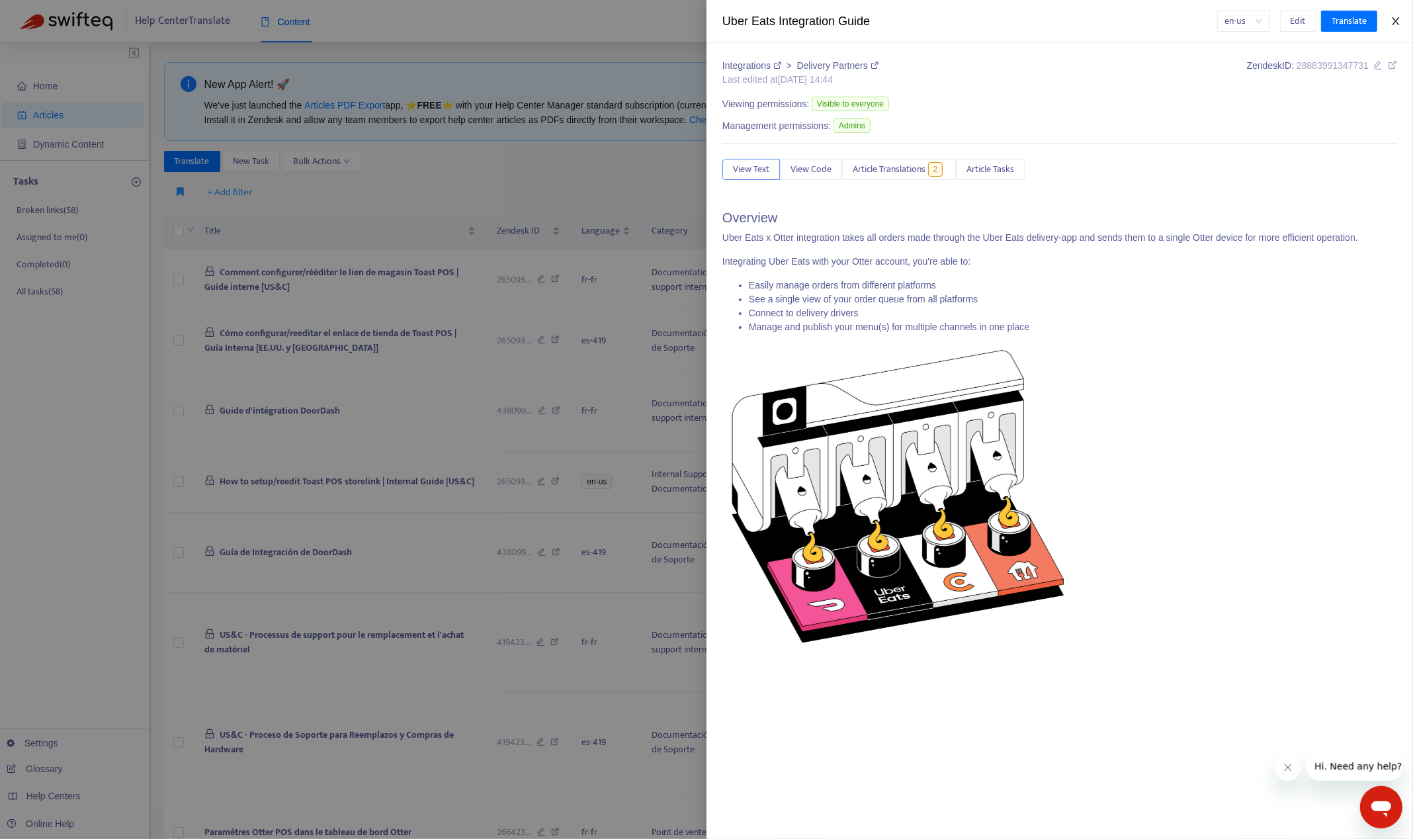
click at [1397, 21] on icon "close" at bounding box center [1395, 21] width 11 height 11
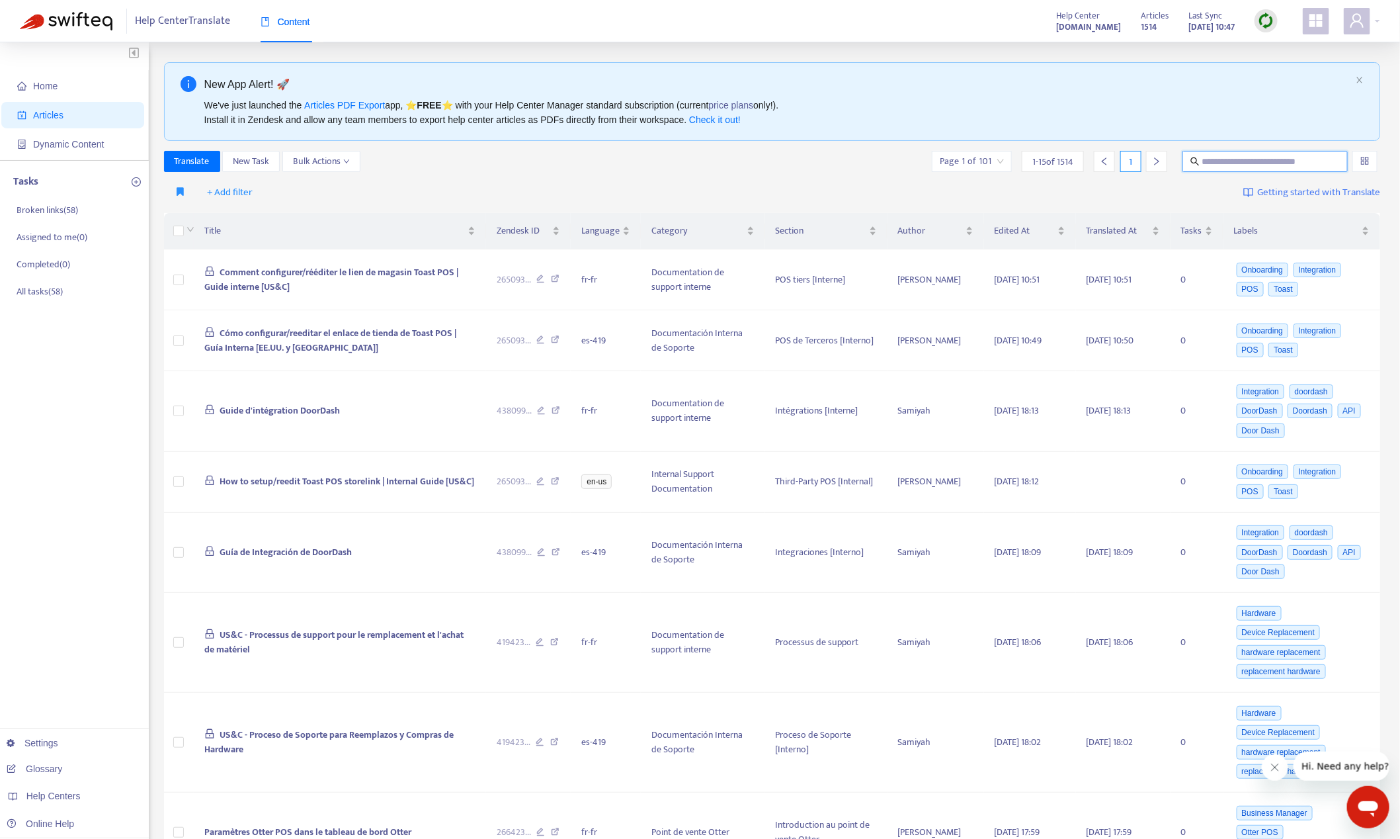
click at [1220, 163] on input "text" at bounding box center [1265, 161] width 127 height 15
type input "*********"
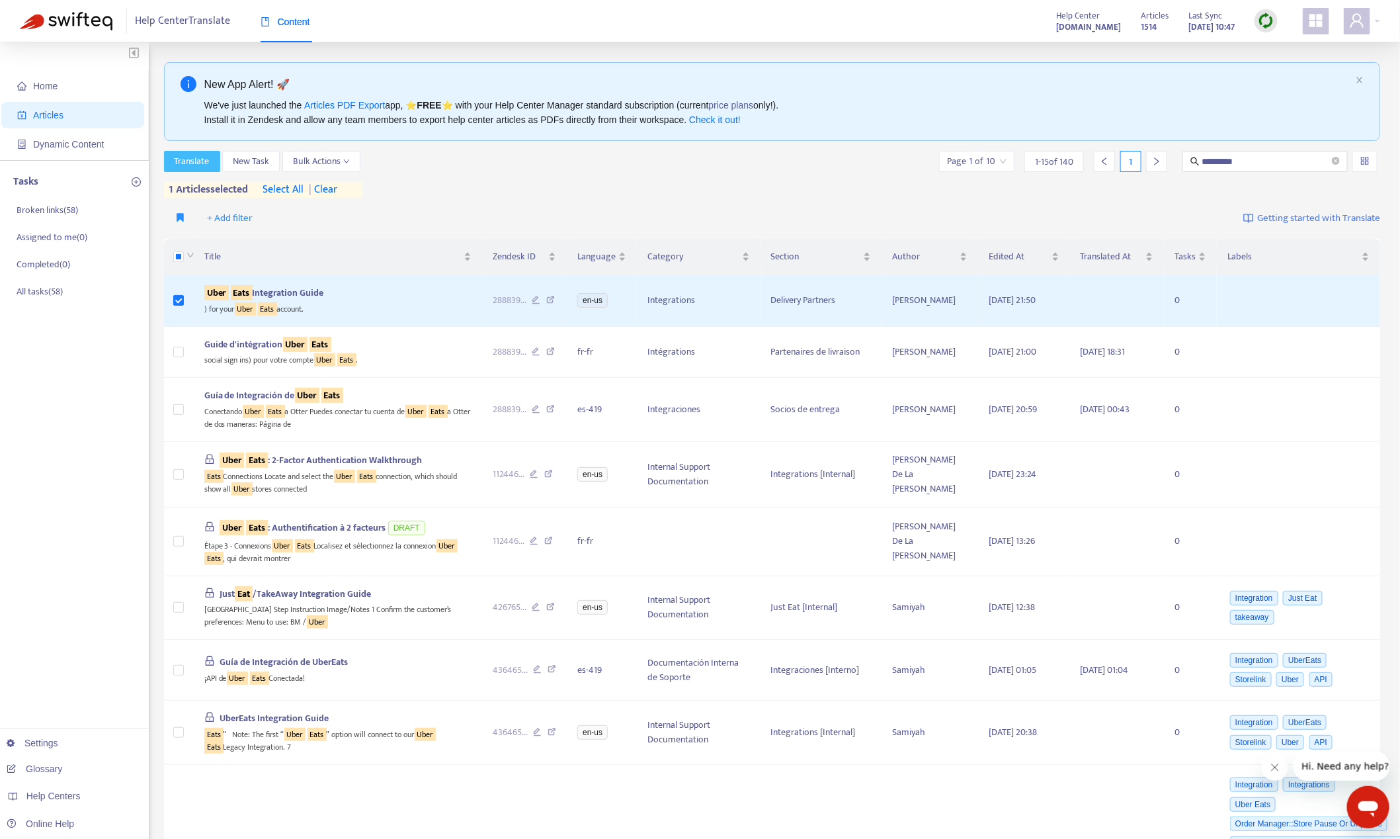
click at [188, 162] on span "Translate" at bounding box center [192, 161] width 35 height 15
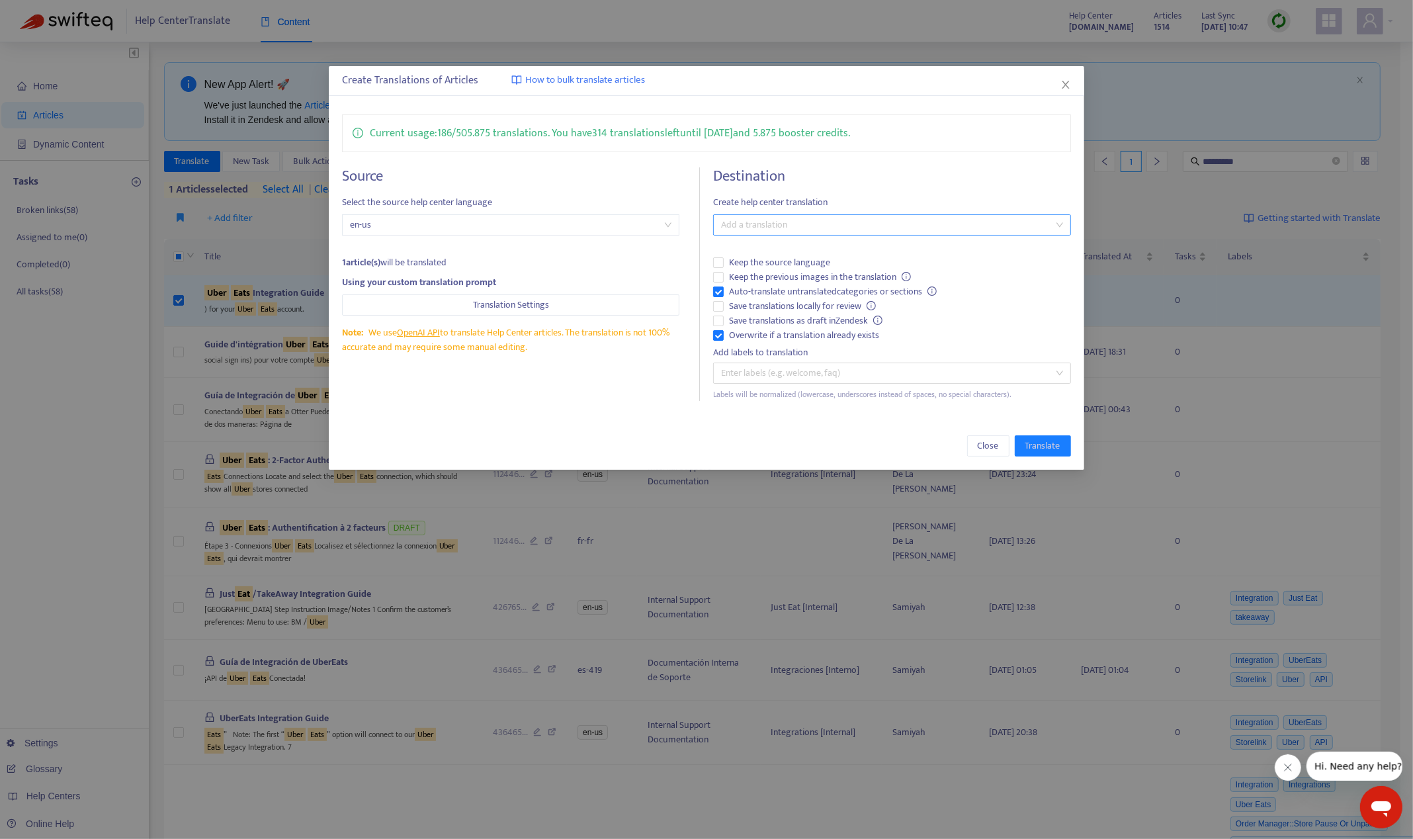
click at [839, 228] on div at bounding box center [884, 225] width 337 height 16
click at [815, 251] on div "Select all" at bounding box center [892, 252] width 337 height 15
click at [1013, 176] on h4 "Destination" at bounding box center [891, 176] width 357 height 18
click at [1040, 448] on span "Translate" at bounding box center [1042, 446] width 35 height 15
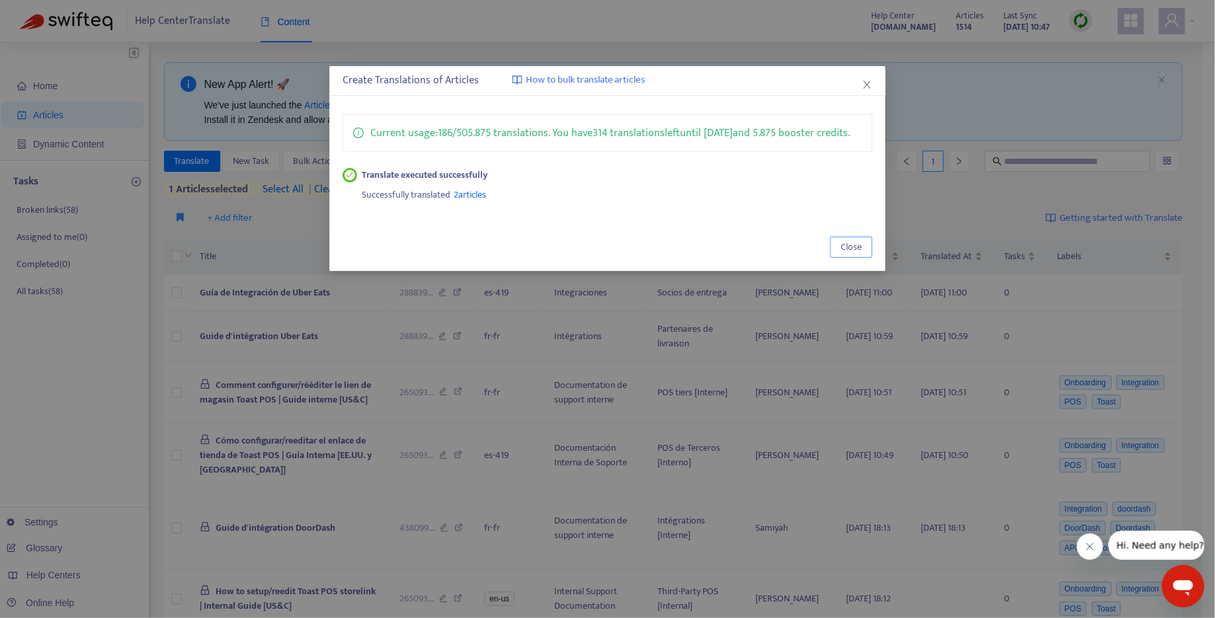
click at [853, 255] on span "Close" at bounding box center [851, 247] width 21 height 15
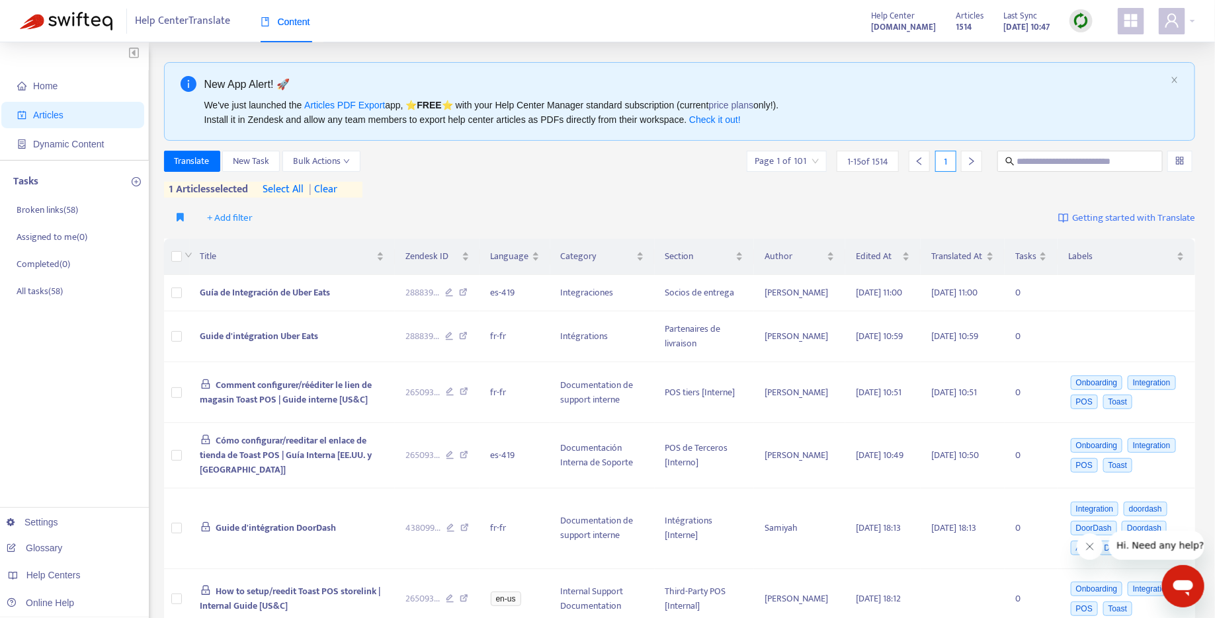
click at [1196, 22] on div "Help Center Translate Content Help Center [DOMAIN_NAME] Articles 1514 Last Sync…" at bounding box center [607, 21] width 1215 height 42
click at [1194, 23] on div at bounding box center [1177, 21] width 36 height 26
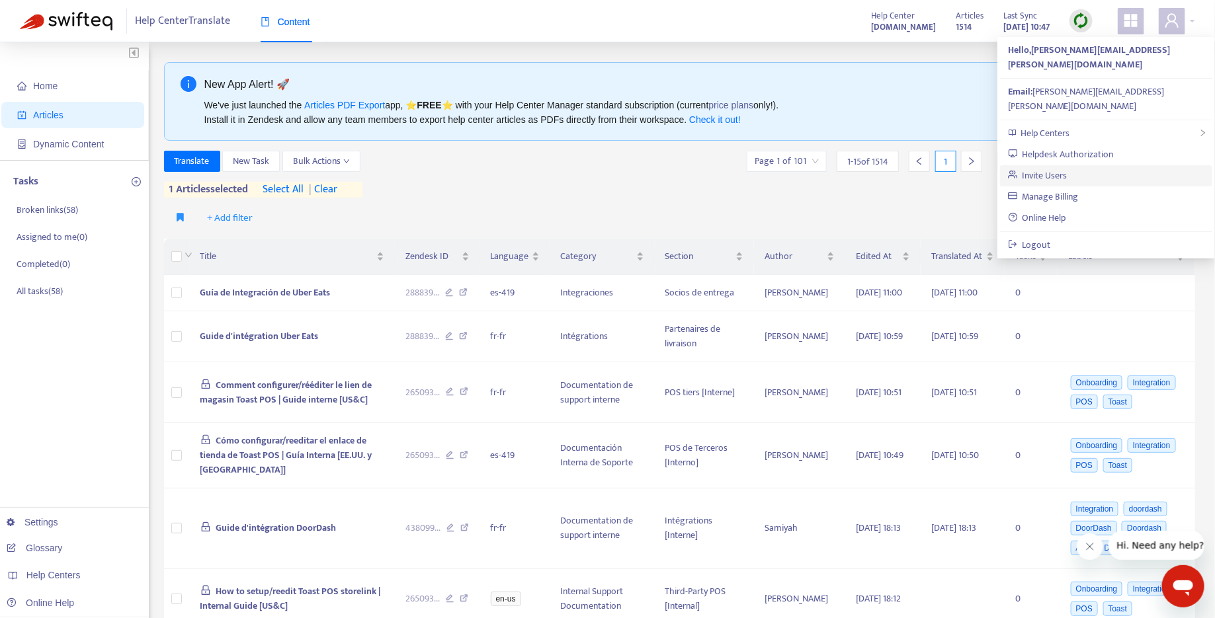
click at [1062, 168] on link "Invite Users" at bounding box center [1038, 175] width 60 height 15
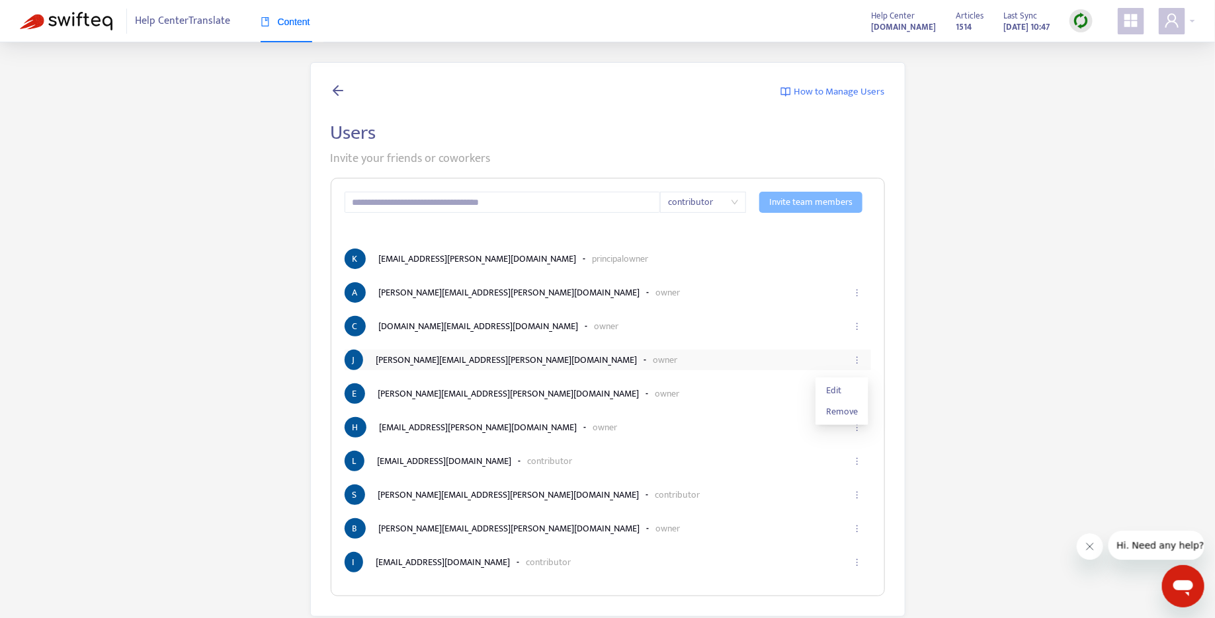
click at [854, 362] on icon "ellipsis" at bounding box center [857, 360] width 9 height 9
click at [858, 363] on icon "ellipsis" at bounding box center [857, 360] width 9 height 9
click at [998, 358] on div "How to Manage Users Users Invite your friends or coworkers contributor Invite t…" at bounding box center [607, 339] width 1175 height 555
click at [161, 164] on div "How to Manage Users Users Invite your friends or coworkers contributor Invite t…" at bounding box center [607, 339] width 1175 height 555
click at [862, 292] on button "button" at bounding box center [856, 292] width 21 height 29
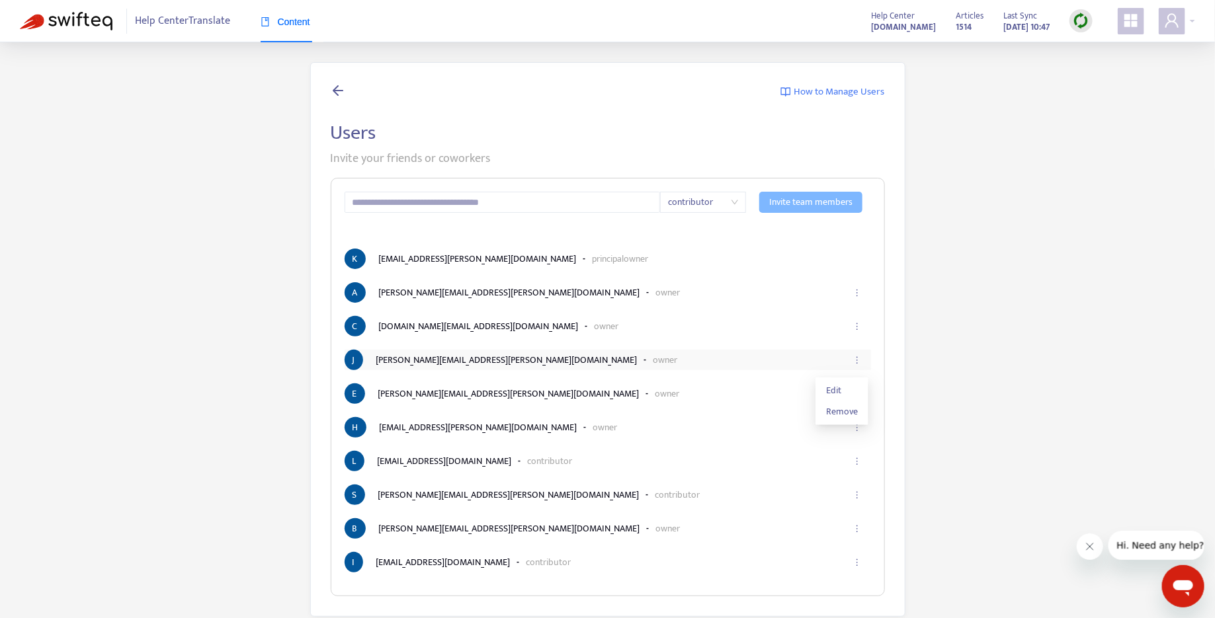
click at [862, 360] on icon "ellipsis" at bounding box center [857, 360] width 9 height 9
click at [833, 392] on span "Edit" at bounding box center [842, 391] width 32 height 15
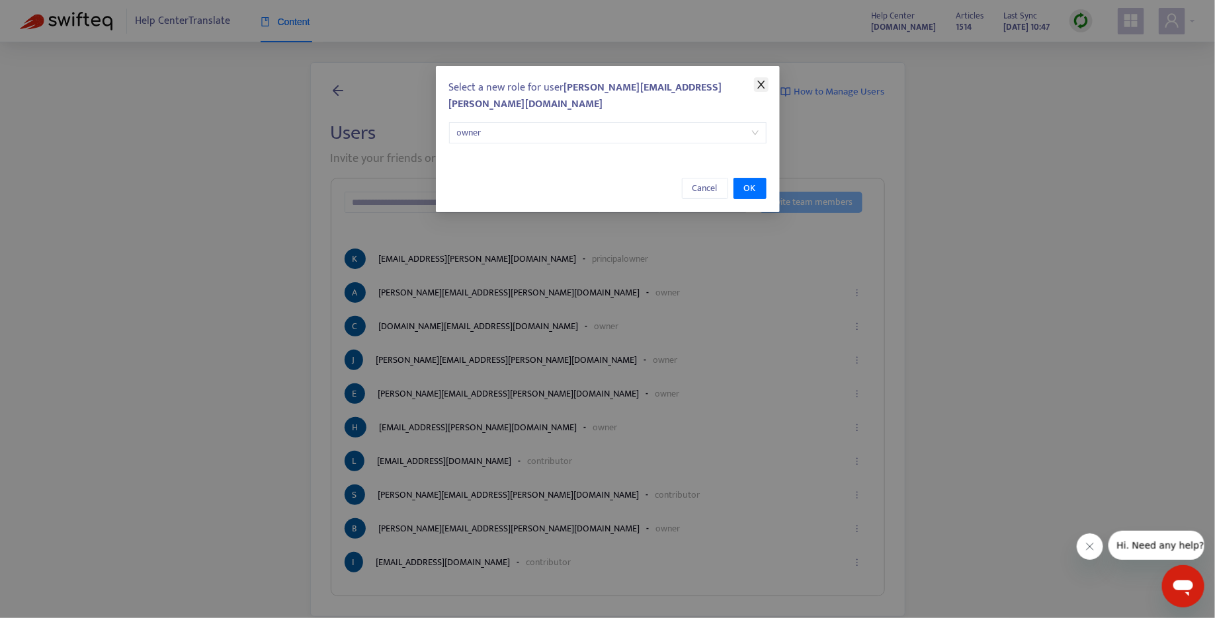
click at [766, 81] on icon "close" at bounding box center [761, 84] width 11 height 11
